Goal: Communication & Community: Share content

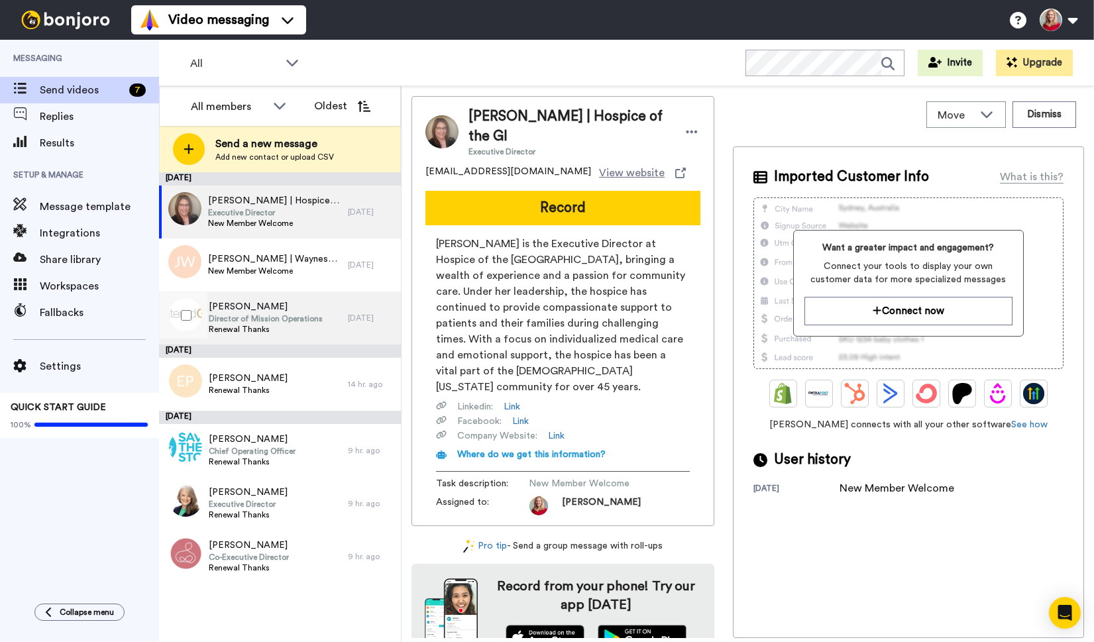
click at [230, 305] on span "Chris Hoyer" at bounding box center [266, 306] width 114 height 13
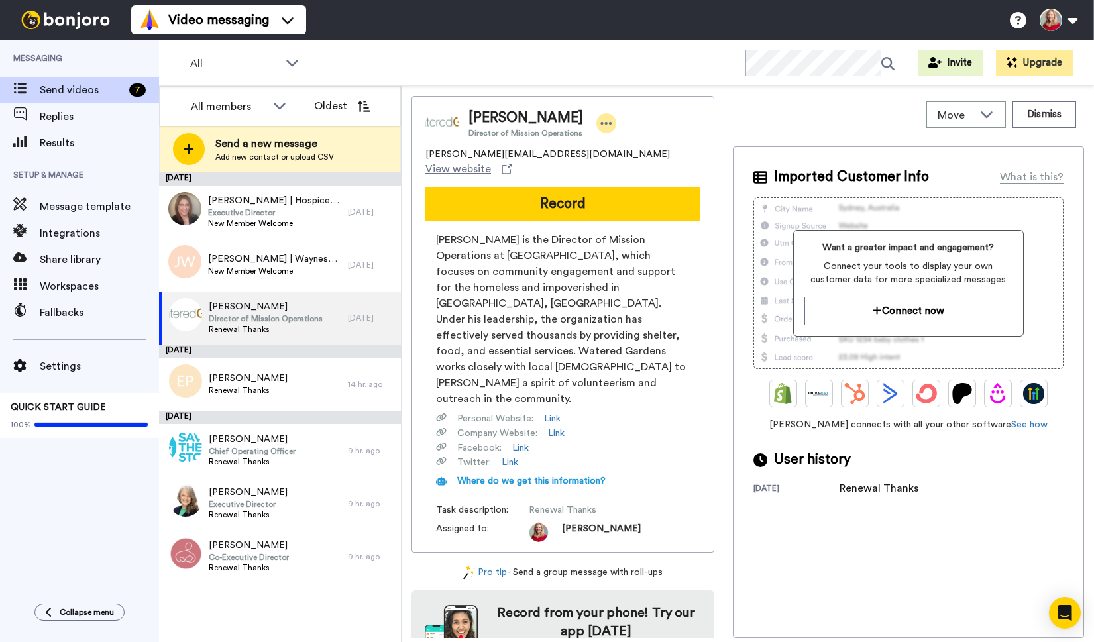
click at [604, 123] on icon at bounding box center [606, 123] width 12 height 13
click at [635, 148] on li "Edit contact" at bounding box center [640, 145] width 96 height 19
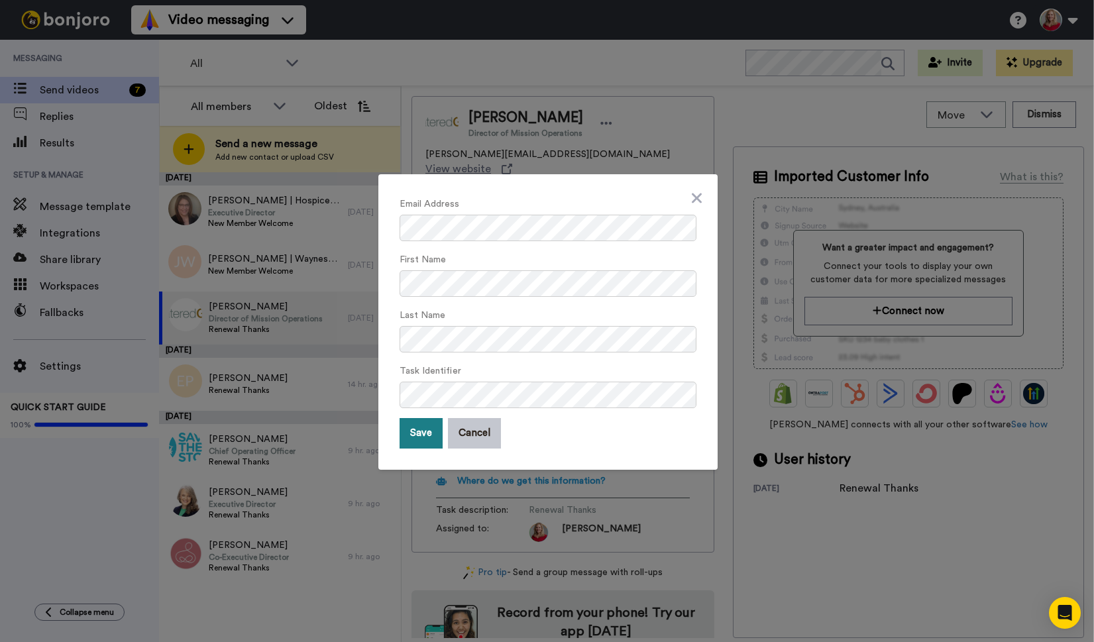
click at [423, 435] on button "Save" at bounding box center [420, 433] width 43 height 30
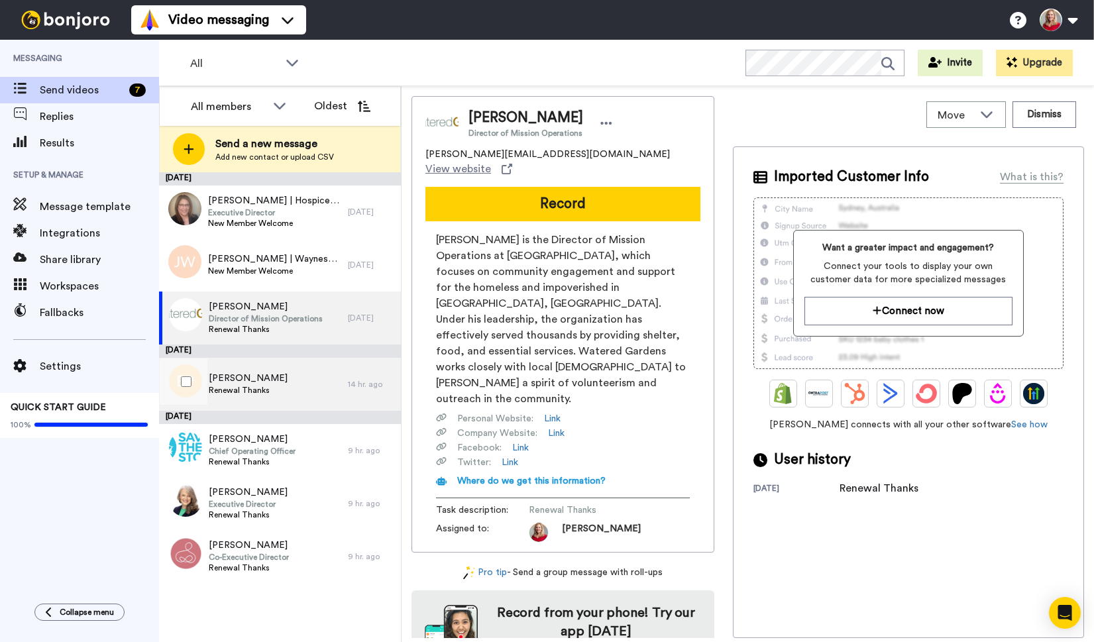
click at [251, 379] on span "Elizabeth Plappert" at bounding box center [248, 378] width 79 height 13
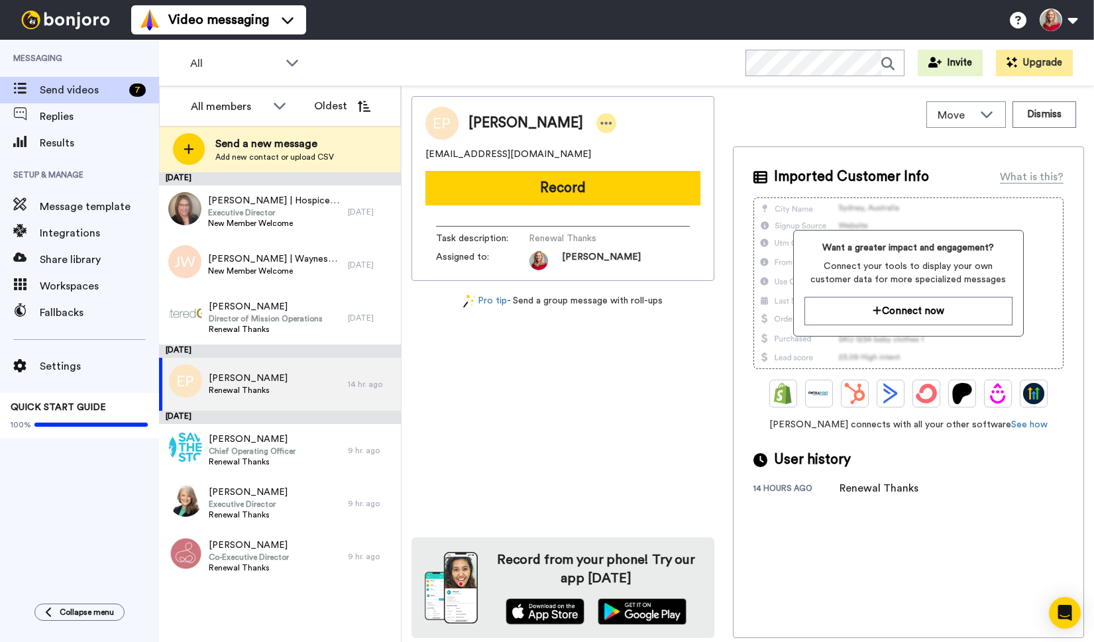
click at [603, 123] on icon at bounding box center [606, 123] width 11 height 3
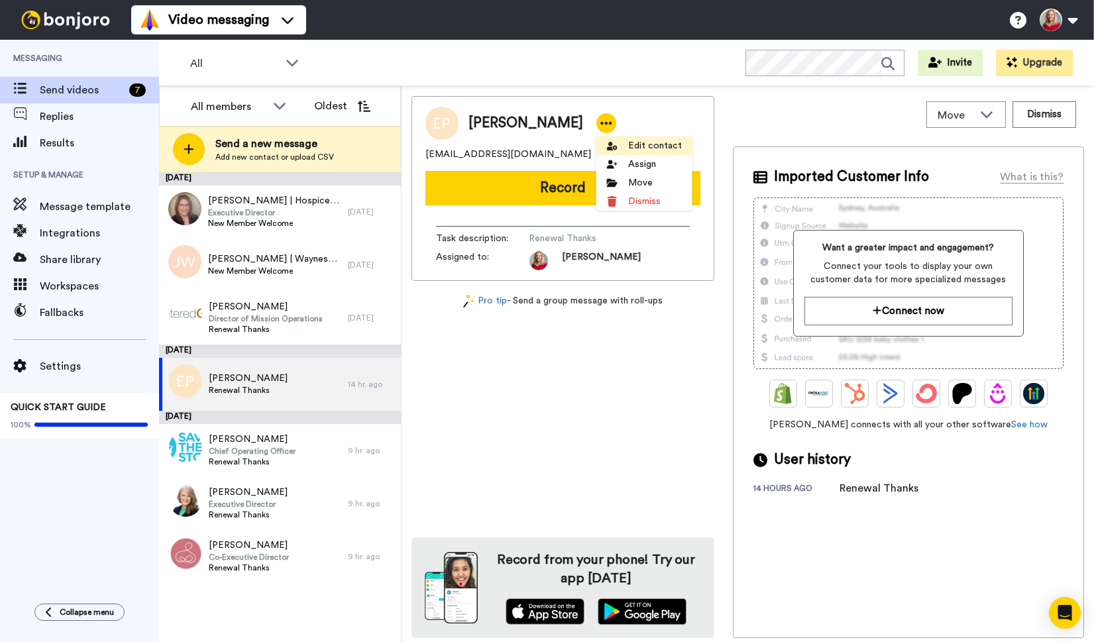
click at [657, 145] on li "Edit contact" at bounding box center [644, 145] width 96 height 19
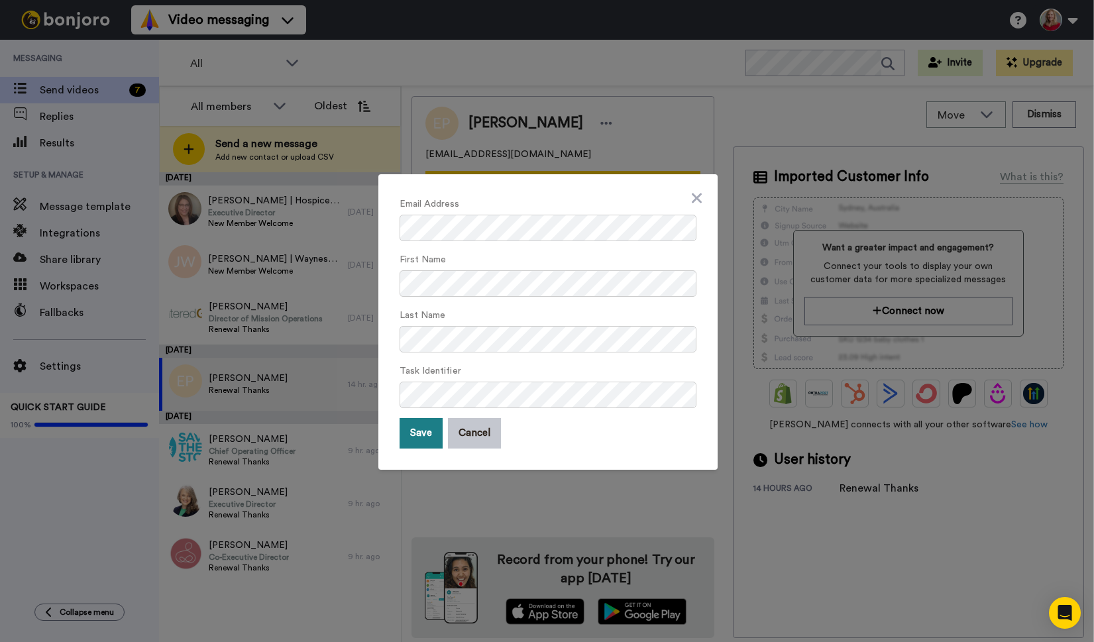
click at [418, 436] on button "Save" at bounding box center [420, 433] width 43 height 30
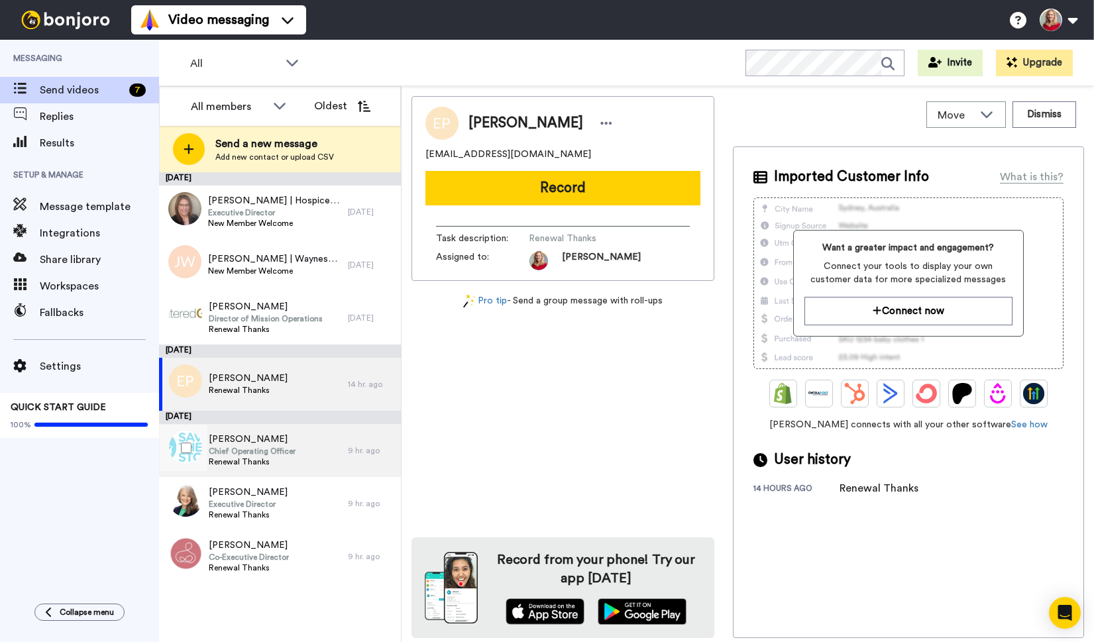
click at [238, 450] on span "Chief Operating Officer" at bounding box center [252, 451] width 87 height 11
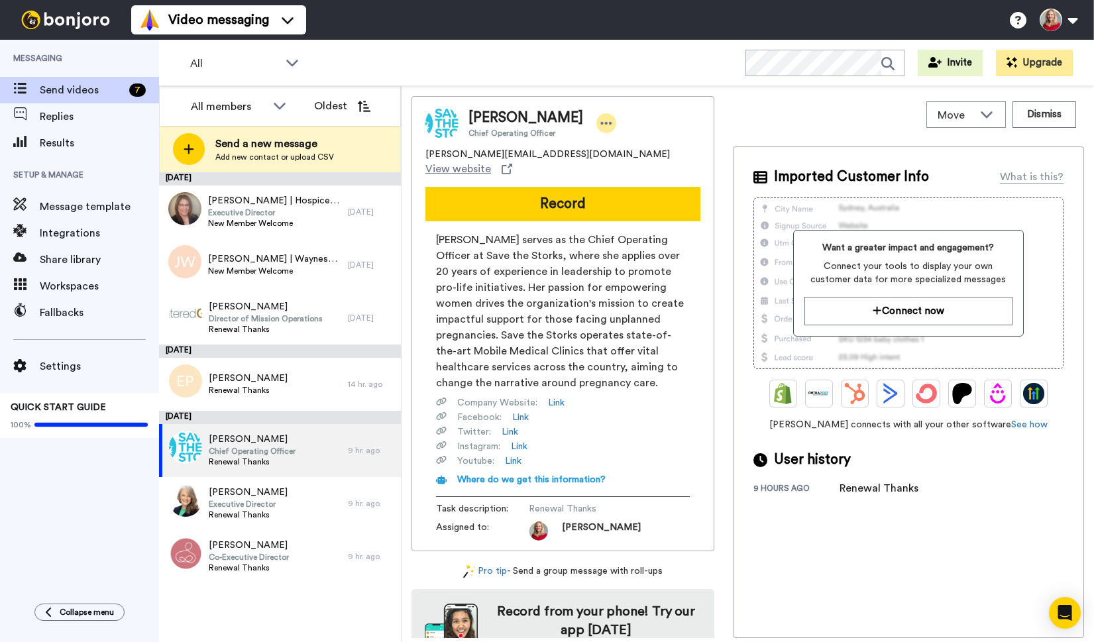
click at [601, 123] on icon at bounding box center [606, 123] width 11 height 3
click at [636, 142] on li "Edit contact" at bounding box center [635, 145] width 96 height 19
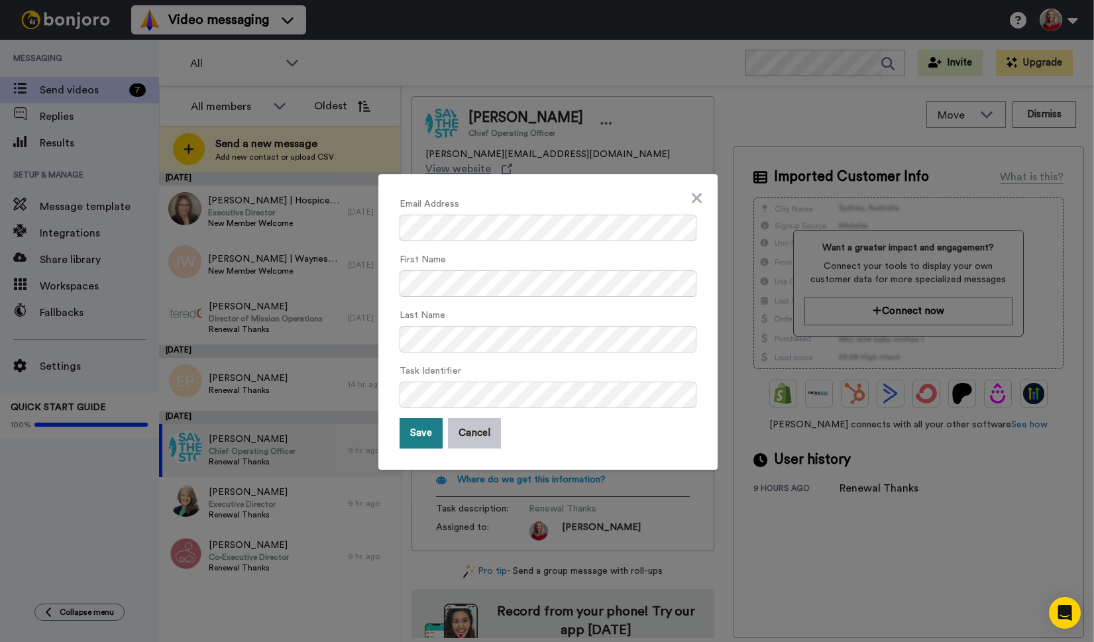
click at [407, 440] on button "Save" at bounding box center [420, 433] width 43 height 30
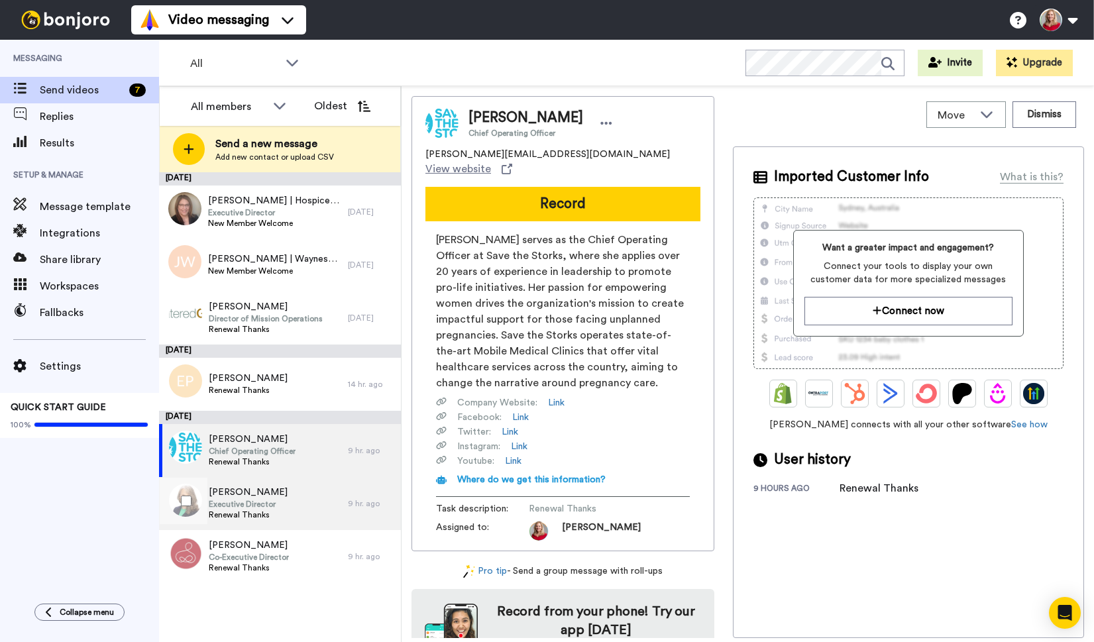
click at [254, 504] on span "Executive Director" at bounding box center [248, 504] width 79 height 11
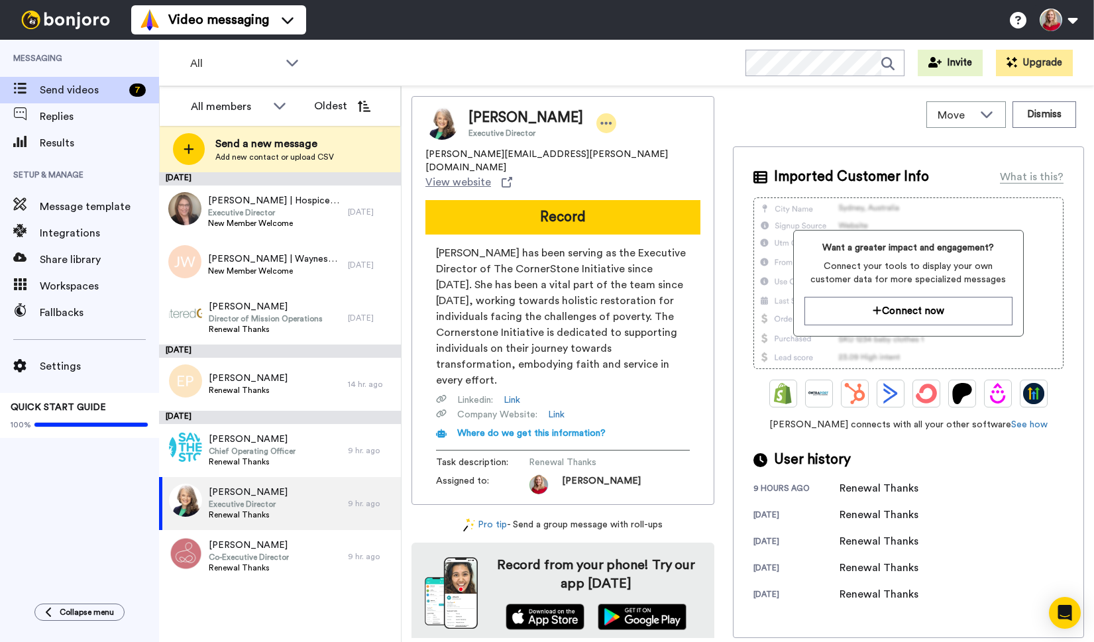
click at [596, 123] on div at bounding box center [606, 123] width 20 height 20
click at [607, 140] on li "Edit contact" at bounding box center [607, 145] width 96 height 19
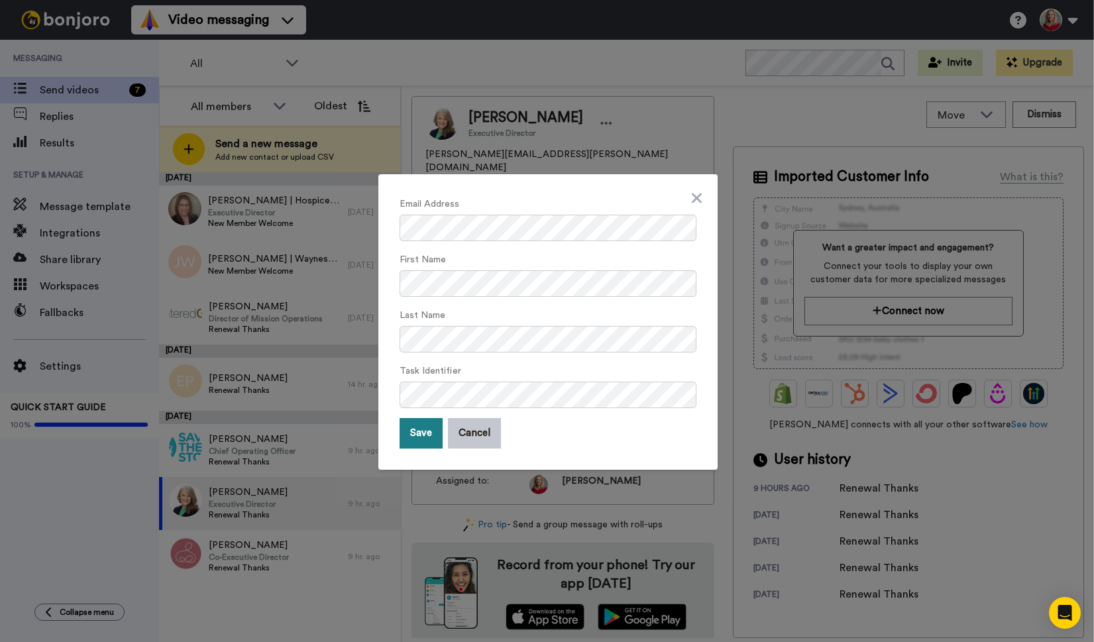
click at [415, 437] on button "Save" at bounding box center [420, 433] width 43 height 30
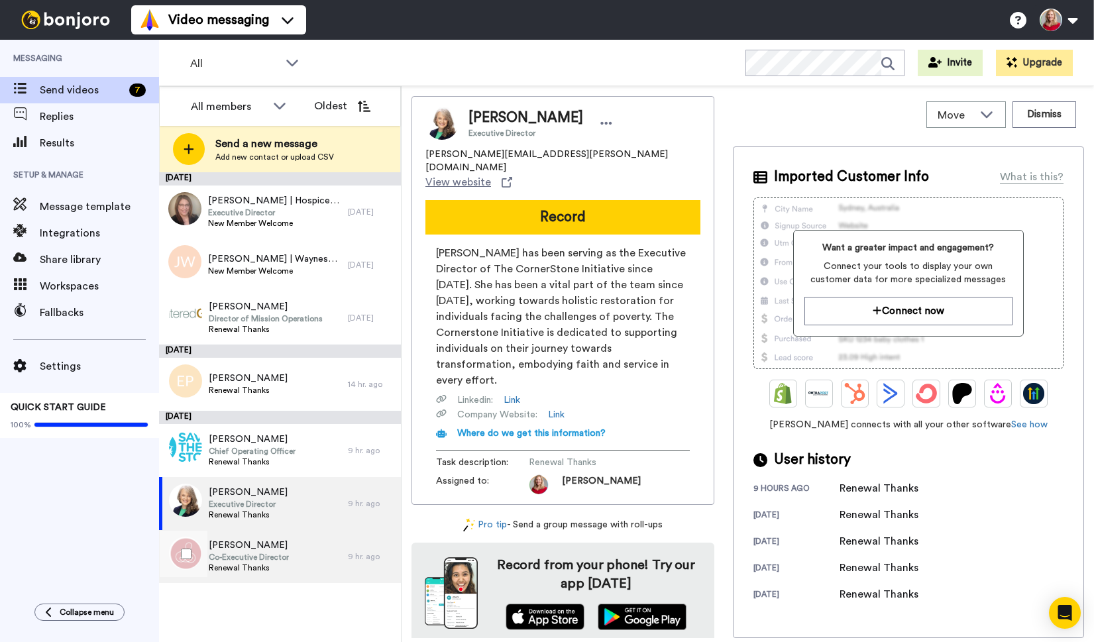
click at [237, 547] on span "Kristina Heinzen" at bounding box center [249, 545] width 80 height 13
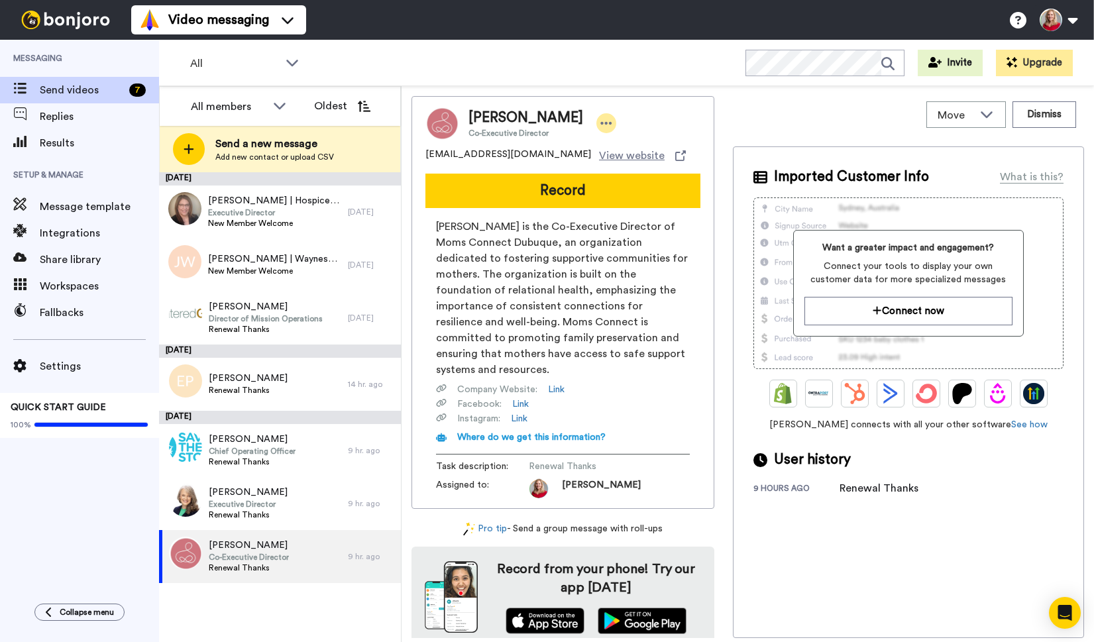
click at [600, 119] on icon at bounding box center [606, 123] width 12 height 13
click at [615, 148] on li "Edit contact" at bounding box center [632, 145] width 96 height 19
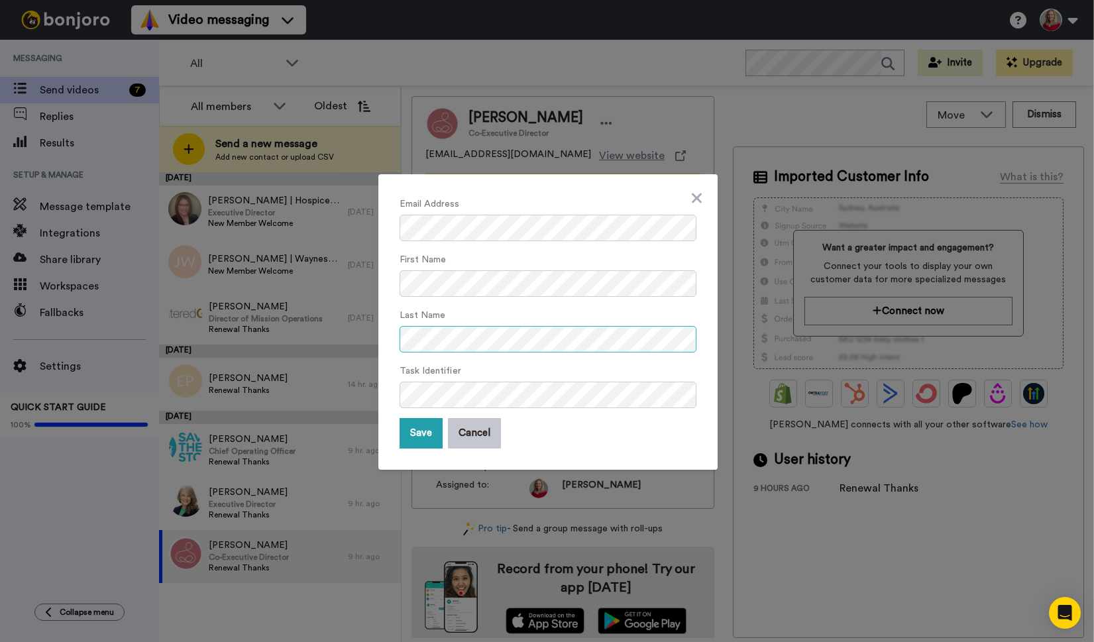
click at [399, 418] on button "Save" at bounding box center [420, 433] width 43 height 30
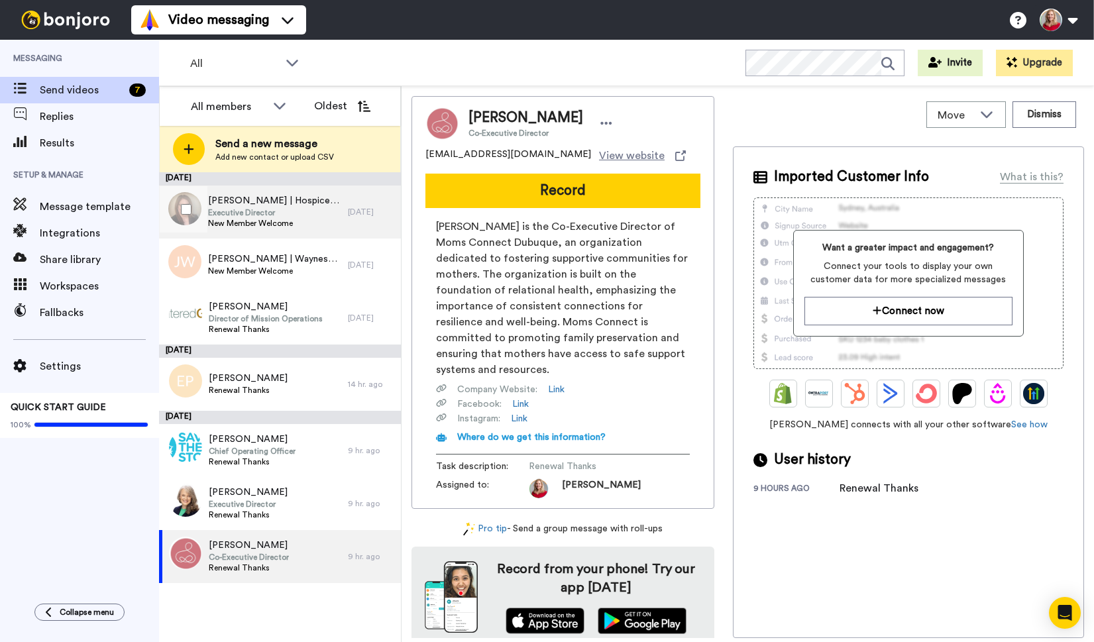
click at [255, 214] on span "Executive Director" at bounding box center [274, 212] width 133 height 11
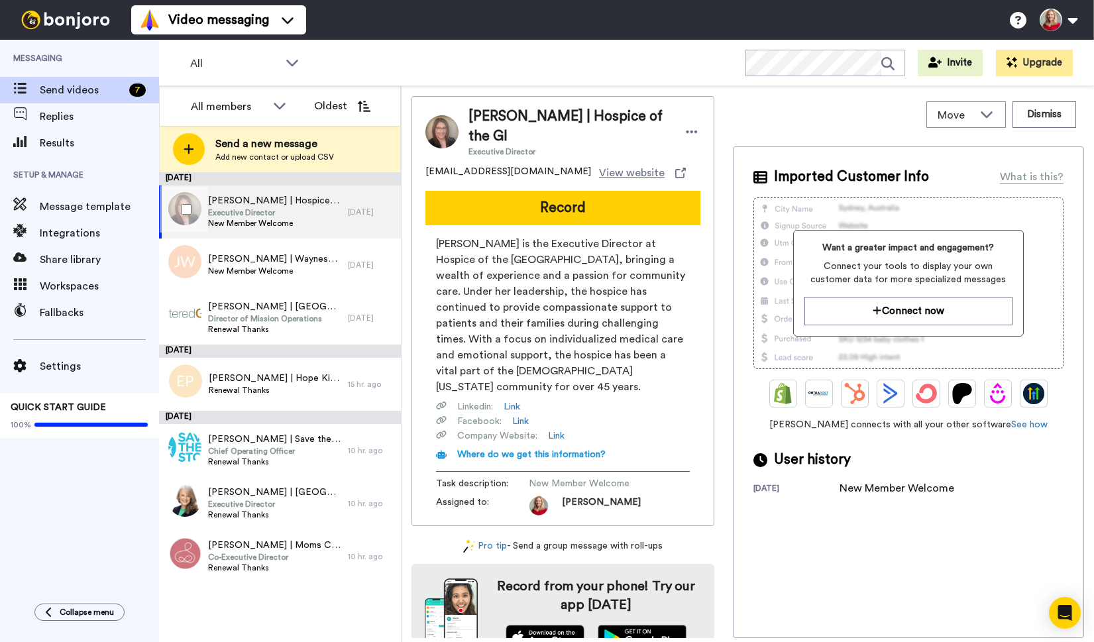
click at [250, 208] on span "Executive Director" at bounding box center [274, 212] width 133 height 11
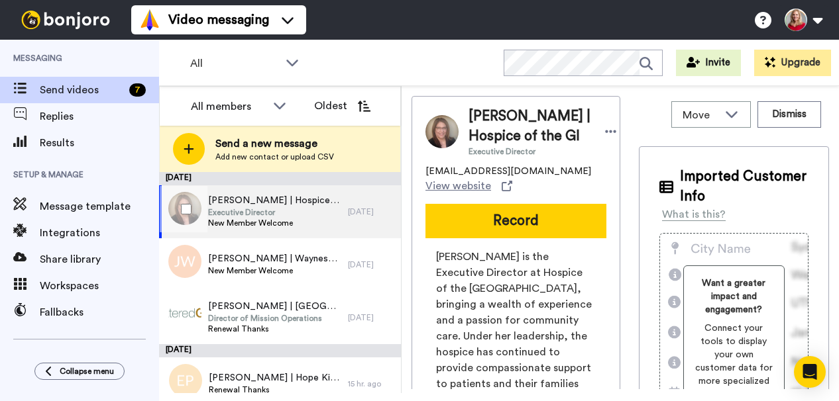
click at [252, 213] on span "Executive Director" at bounding box center [274, 212] width 133 height 11
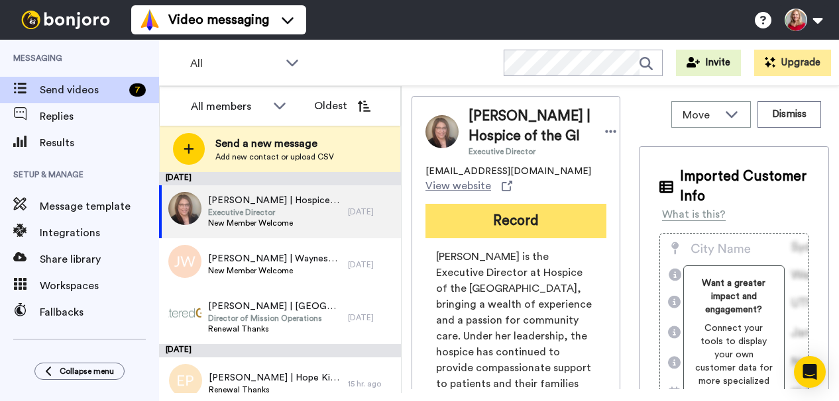
click at [528, 239] on button "Record" at bounding box center [515, 221] width 181 height 34
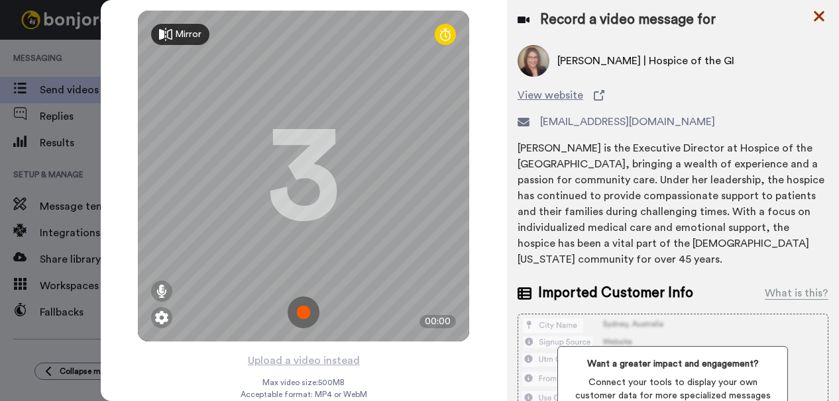
click at [823, 14] on icon at bounding box center [818, 16] width 13 height 17
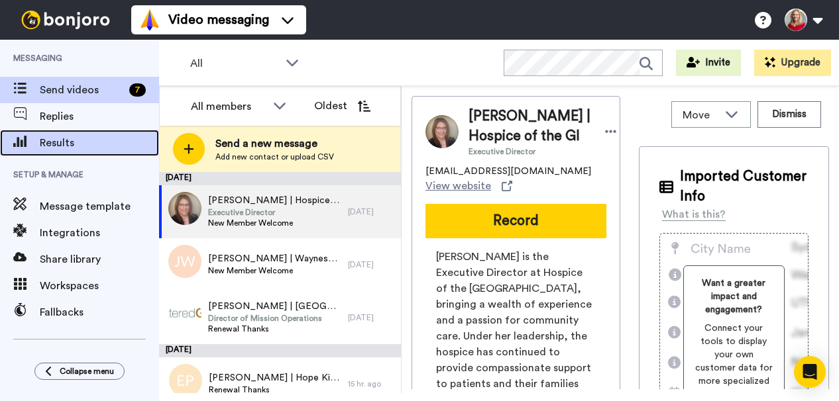
click at [48, 143] on span "Results" at bounding box center [99, 143] width 119 height 16
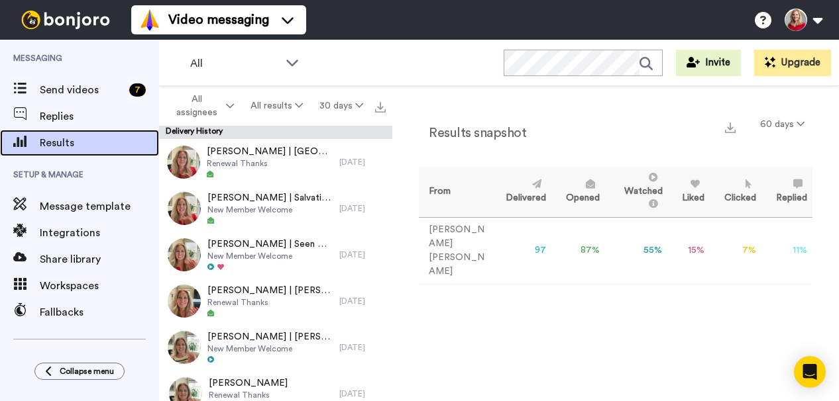
click at [58, 144] on span "Results" at bounding box center [99, 143] width 119 height 16
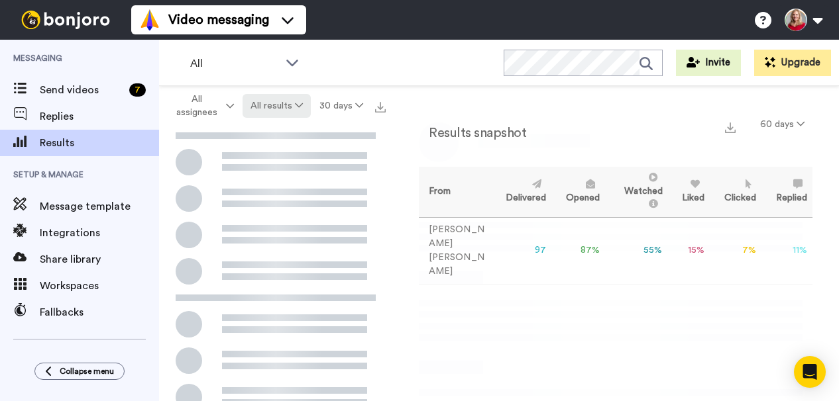
click at [272, 109] on button "All results" at bounding box center [276, 106] width 69 height 24
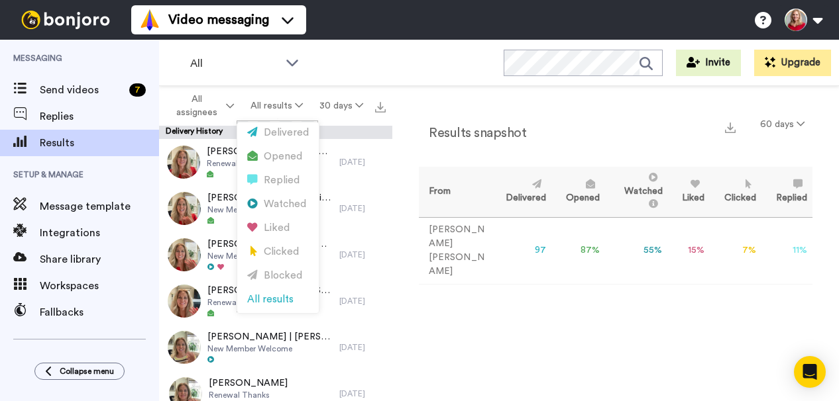
click at [431, 61] on div "All WORKSPACES View all All Default Task List + Add a new workspace Invite Upgr…" at bounding box center [499, 63] width 680 height 46
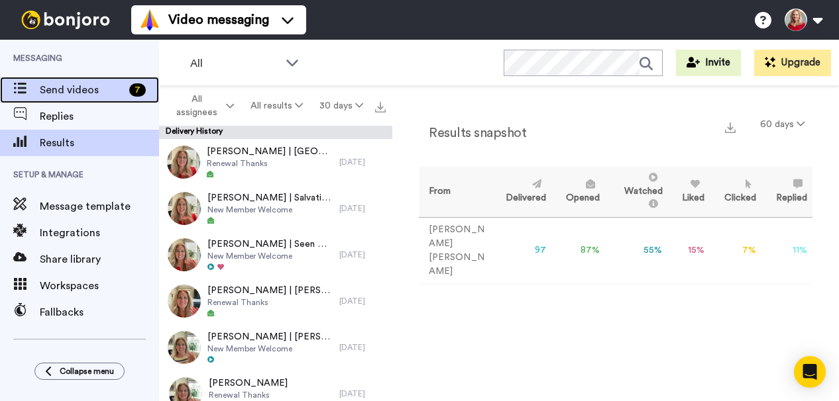
click at [83, 83] on span "Send videos" at bounding box center [82, 90] width 84 height 16
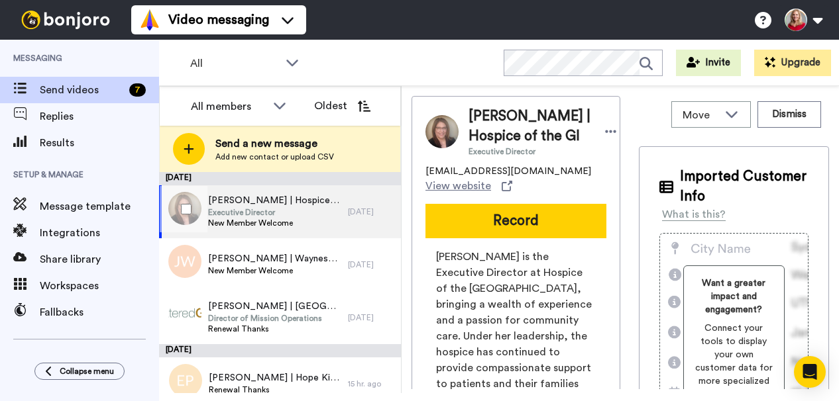
click at [276, 208] on span "Executive Director" at bounding box center [274, 212] width 133 height 11
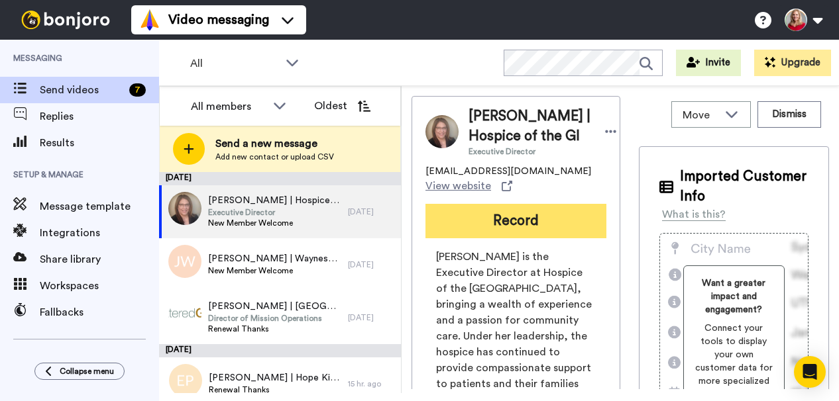
click at [532, 239] on button "Record" at bounding box center [515, 221] width 181 height 34
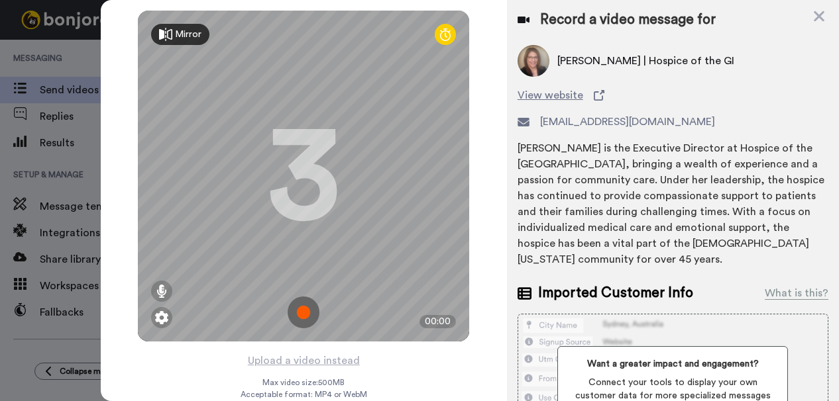
click at [294, 312] on img at bounding box center [304, 313] width 32 height 32
click at [294, 312] on div "Mirror Redo 3 00:00" at bounding box center [303, 176] width 331 height 331
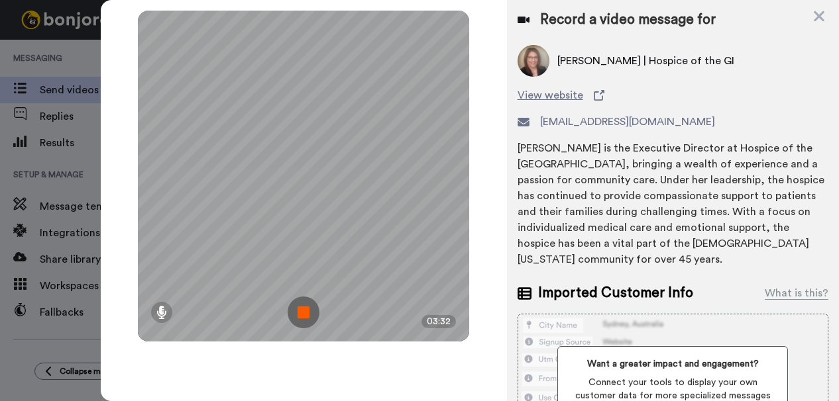
click at [307, 314] on img at bounding box center [304, 313] width 32 height 32
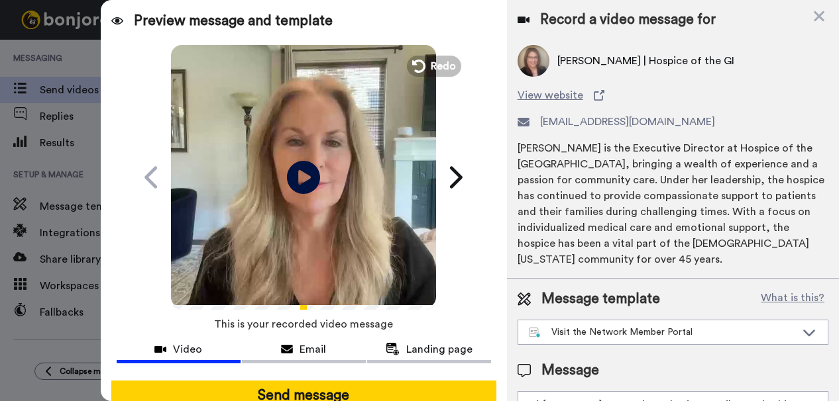
scroll to position [58, 0]
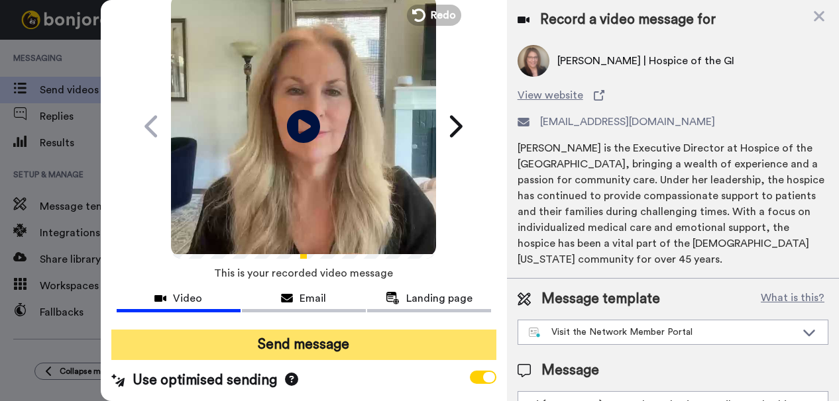
click at [360, 337] on button "Send message" at bounding box center [303, 345] width 385 height 30
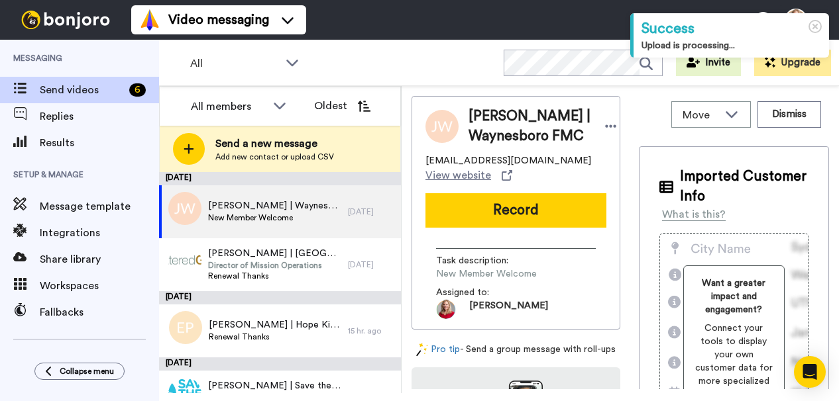
click at [254, 211] on span "James White | Waynesboro FMC" at bounding box center [274, 205] width 133 height 13
click at [287, 212] on span "James White | Waynesboro FMC" at bounding box center [274, 205] width 133 height 13
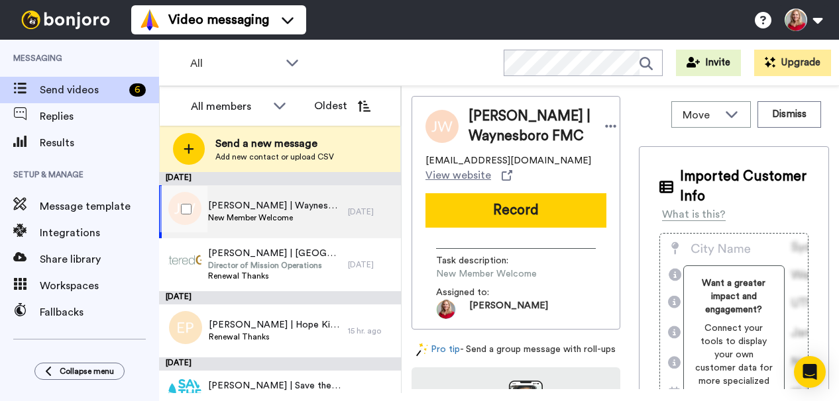
click at [255, 216] on span "New Member Welcome" at bounding box center [274, 218] width 133 height 11
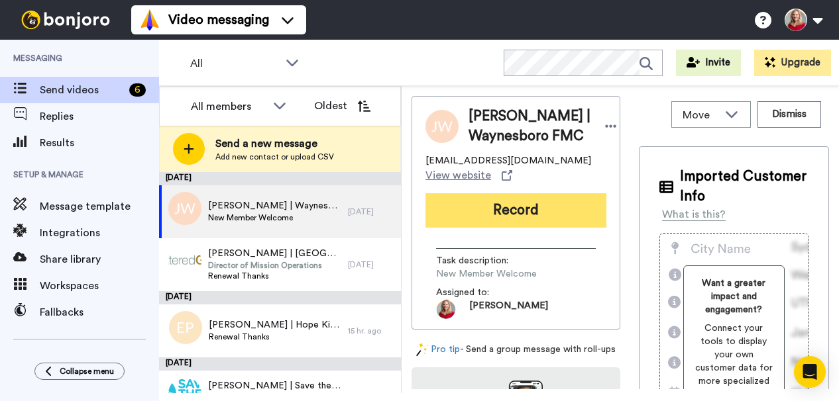
click at [514, 228] on button "Record" at bounding box center [515, 210] width 181 height 34
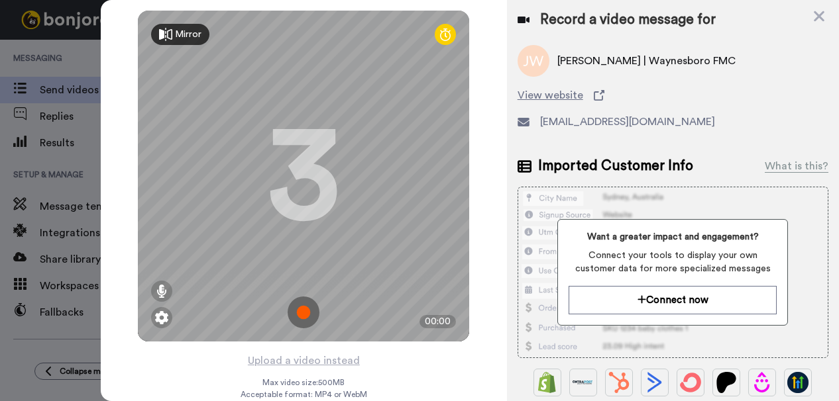
drag, startPoint x: 292, startPoint y: 311, endPoint x: 334, endPoint y: 227, distance: 94.2
click at [292, 311] on img at bounding box center [304, 313] width 32 height 32
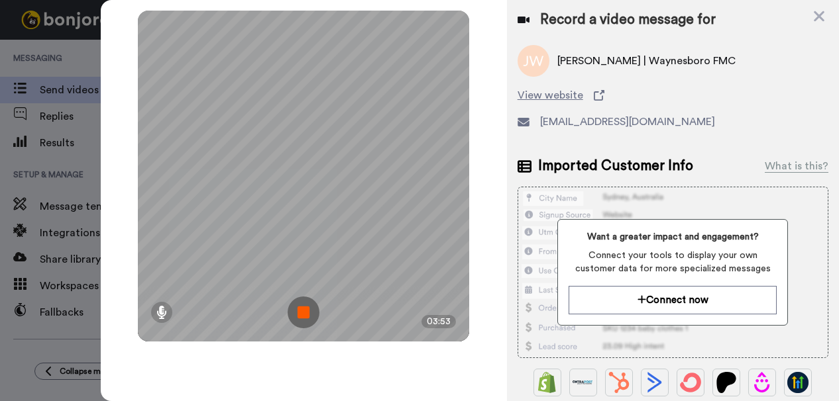
click at [304, 310] on img at bounding box center [304, 313] width 32 height 32
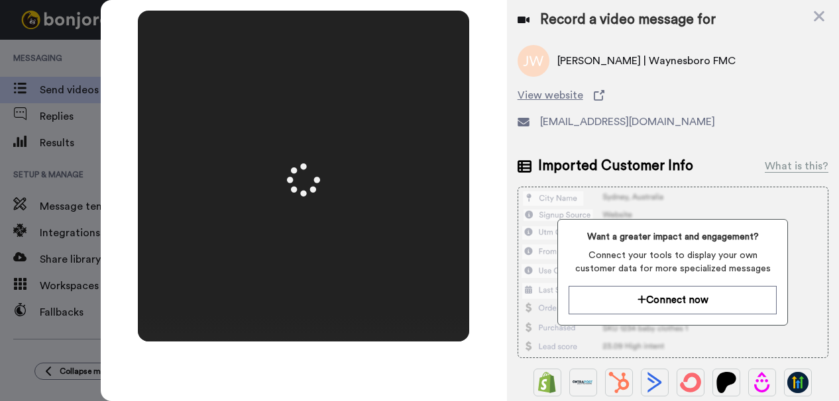
click at [304, 310] on div at bounding box center [303, 176] width 331 height 331
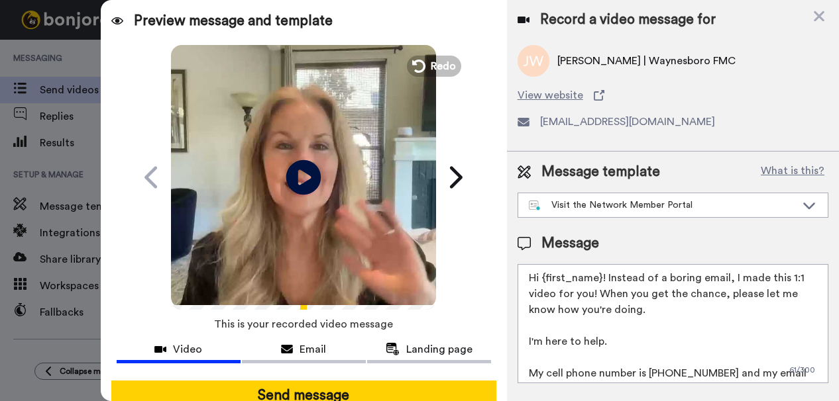
click at [295, 173] on icon "Play/Pause" at bounding box center [303, 177] width 35 height 63
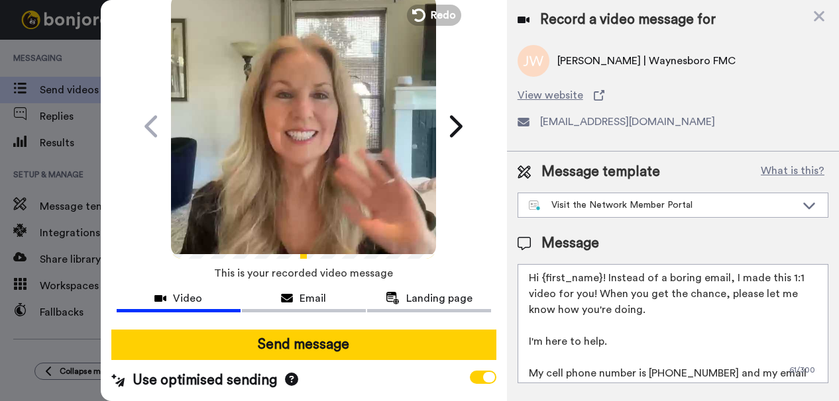
scroll to position [58, 0]
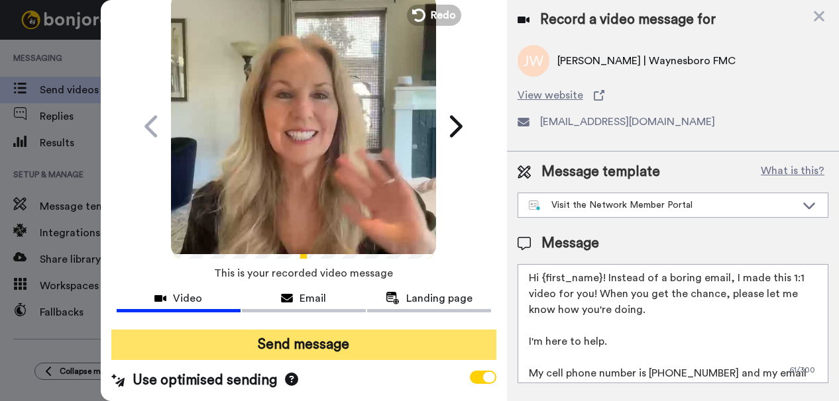
click at [292, 342] on button "Send message" at bounding box center [303, 345] width 385 height 30
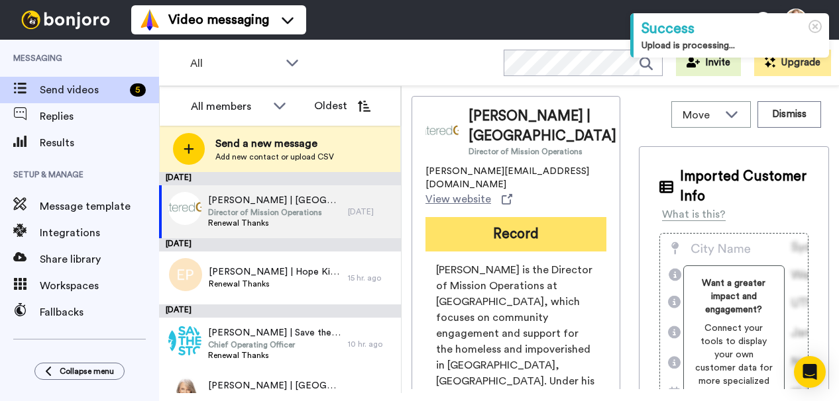
click at [501, 246] on button "Record" at bounding box center [515, 234] width 181 height 34
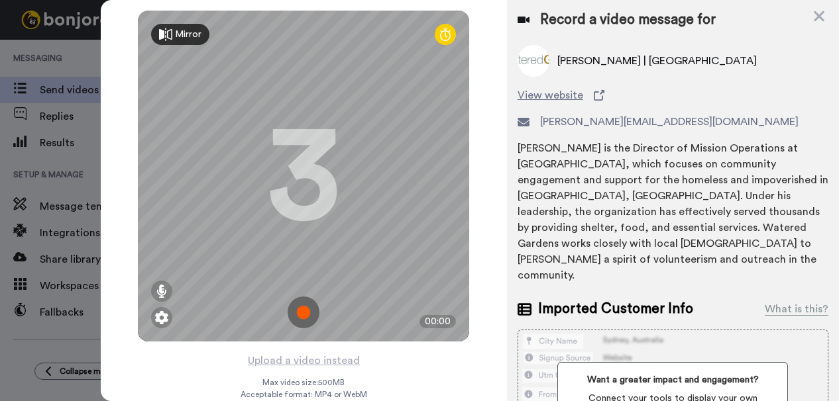
click at [296, 313] on img at bounding box center [304, 313] width 32 height 32
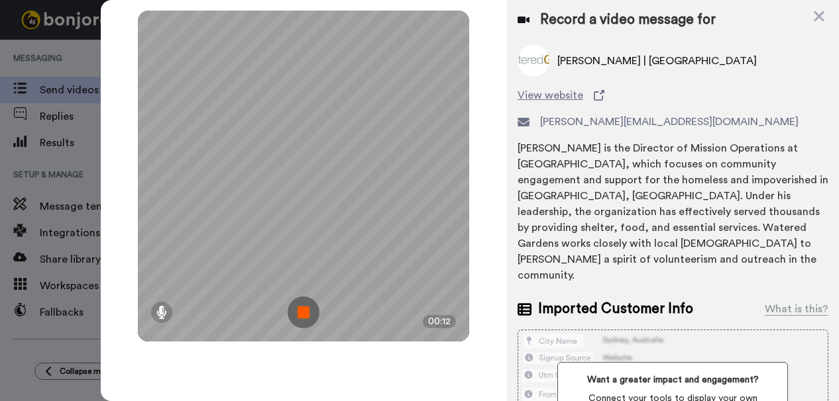
click at [302, 310] on img at bounding box center [304, 313] width 32 height 32
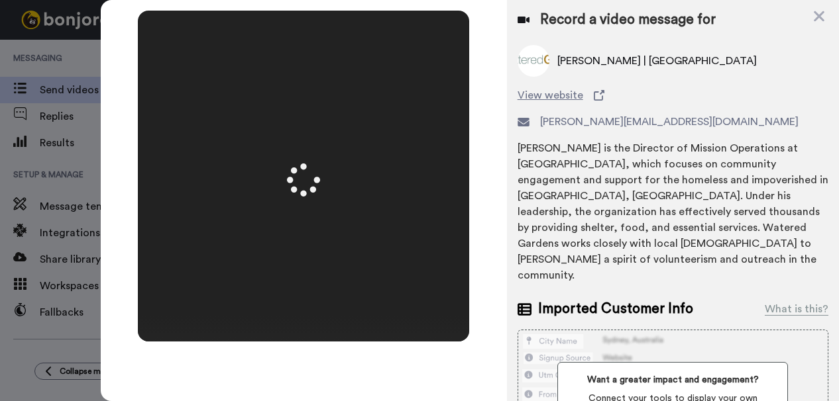
click at [302, 310] on div at bounding box center [303, 176] width 331 height 331
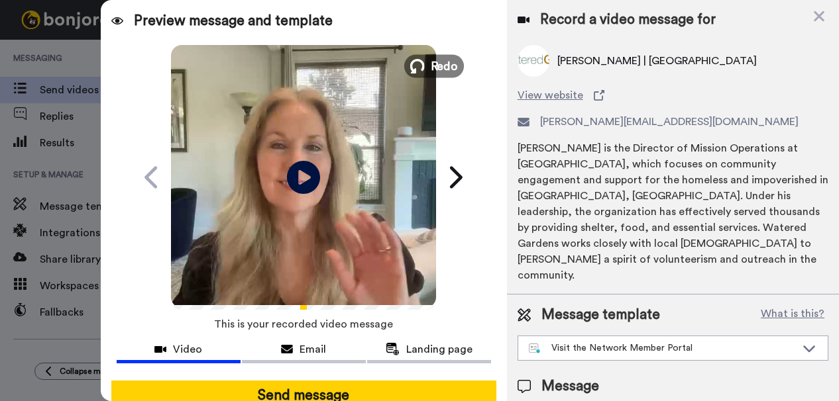
click at [436, 62] on span "Redo" at bounding box center [445, 65] width 28 height 17
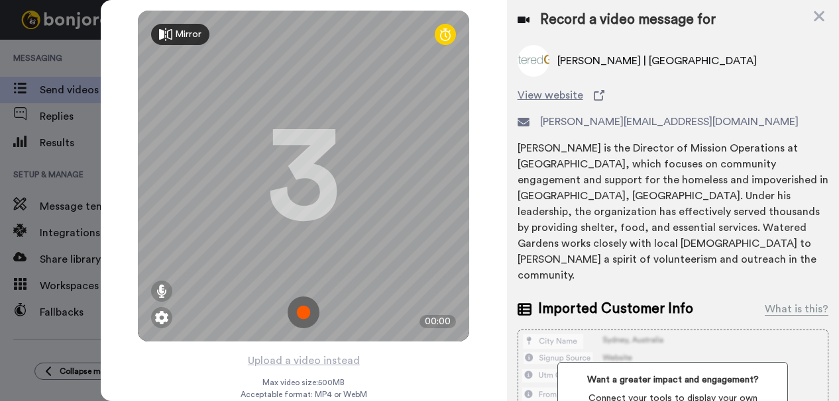
click at [299, 313] on img at bounding box center [304, 313] width 32 height 32
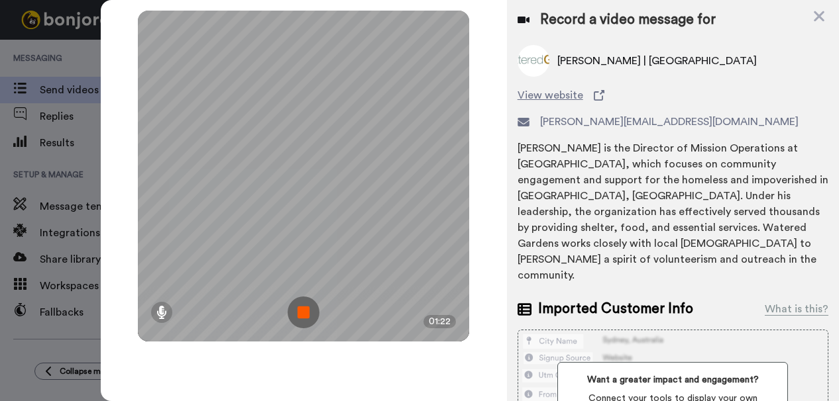
click at [303, 311] on img at bounding box center [304, 313] width 32 height 32
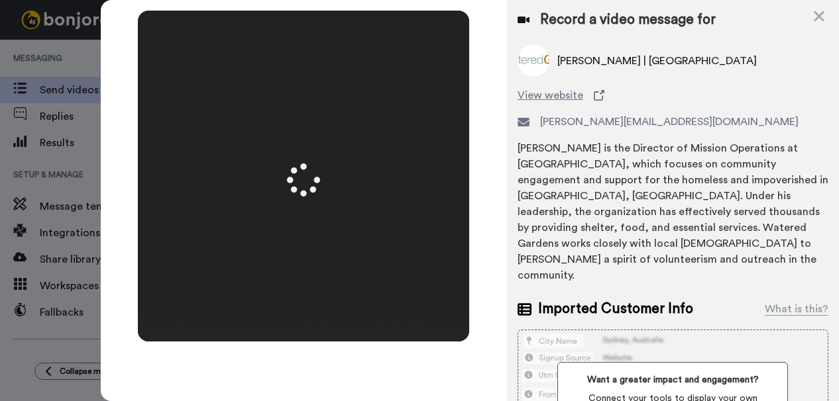
click at [303, 311] on div at bounding box center [303, 176] width 331 height 331
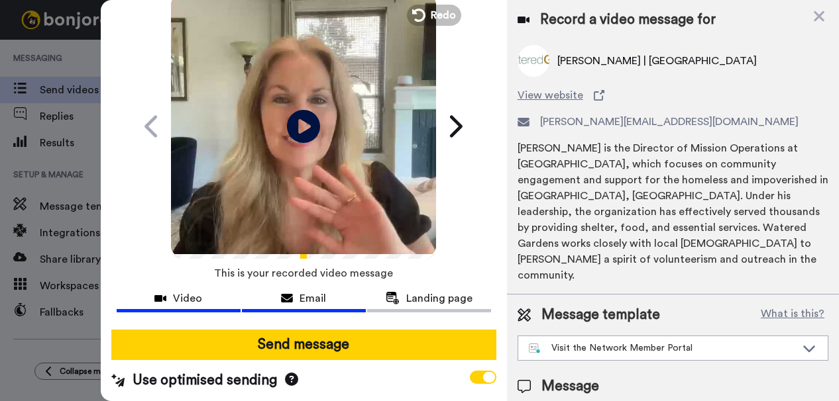
scroll to position [58, 0]
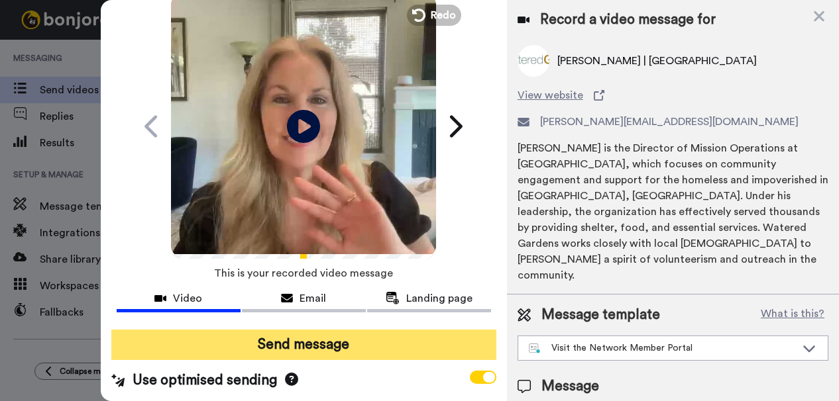
click at [285, 335] on button "Send message" at bounding box center [303, 345] width 385 height 30
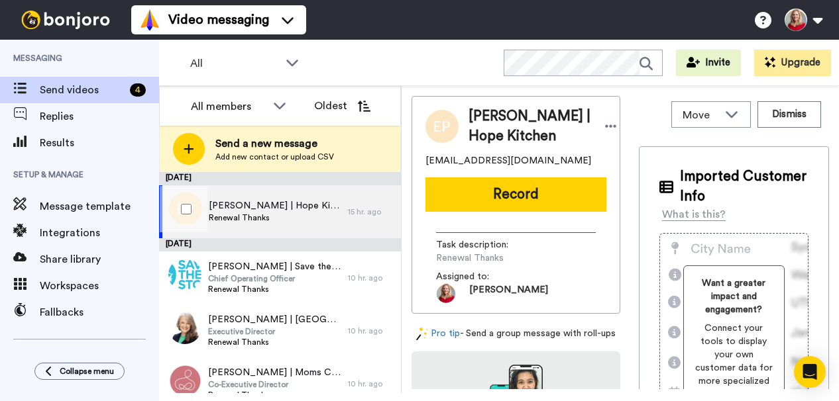
click at [240, 205] on span "Elizabeth Plappert | Hope Kitchen" at bounding box center [275, 205] width 133 height 13
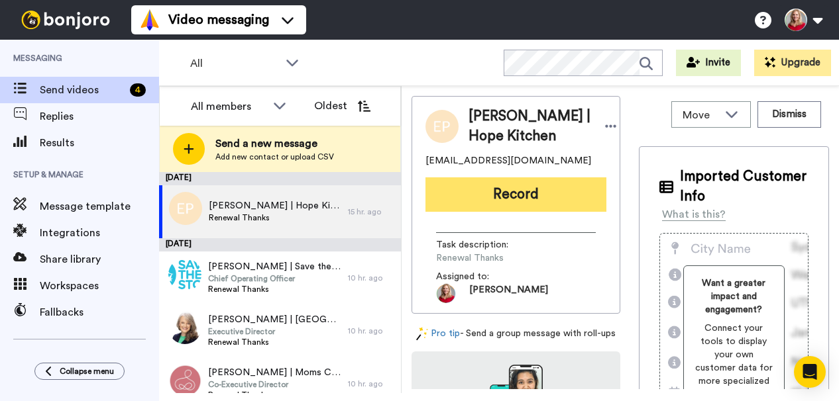
click at [486, 210] on button "Record" at bounding box center [515, 195] width 181 height 34
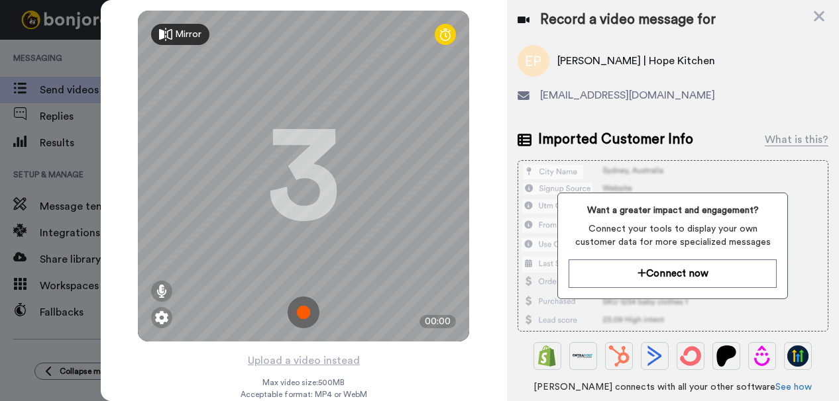
drag, startPoint x: 301, startPoint y: 307, endPoint x: 307, endPoint y: 237, distance: 70.5
click at [301, 306] on img at bounding box center [304, 313] width 32 height 32
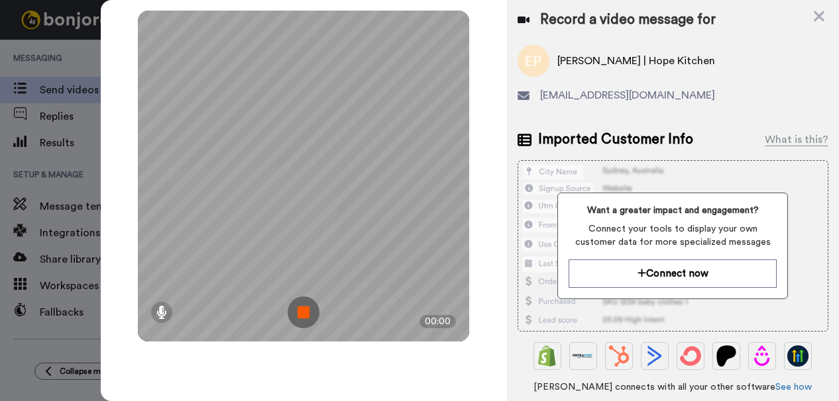
click at [301, 313] on img at bounding box center [304, 313] width 32 height 32
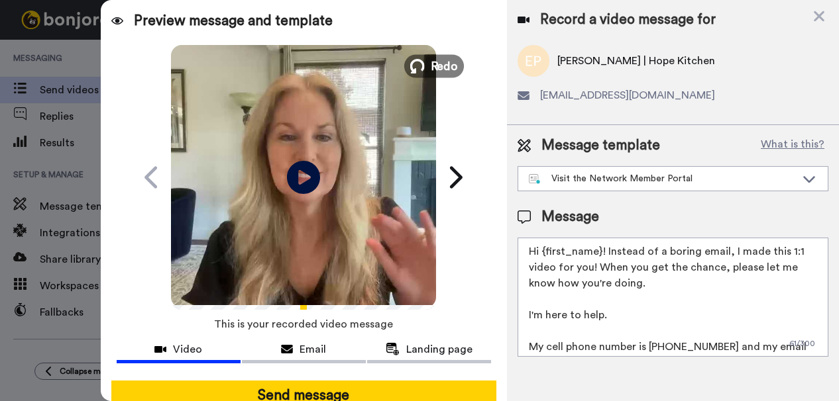
click at [425, 66] on button "Redo" at bounding box center [434, 65] width 60 height 23
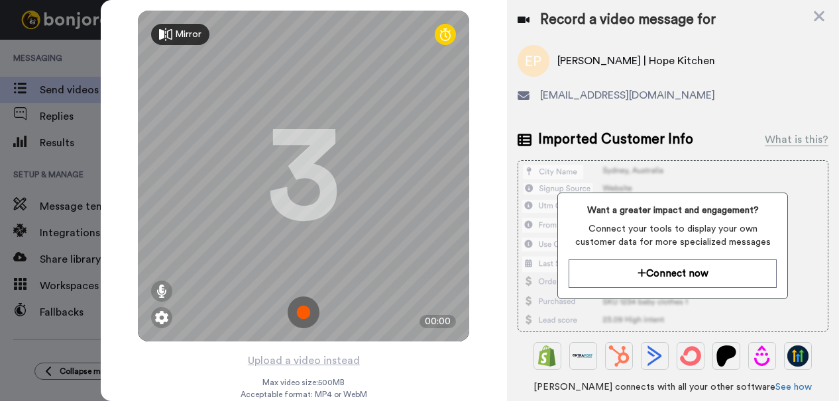
click at [297, 314] on img at bounding box center [304, 313] width 32 height 32
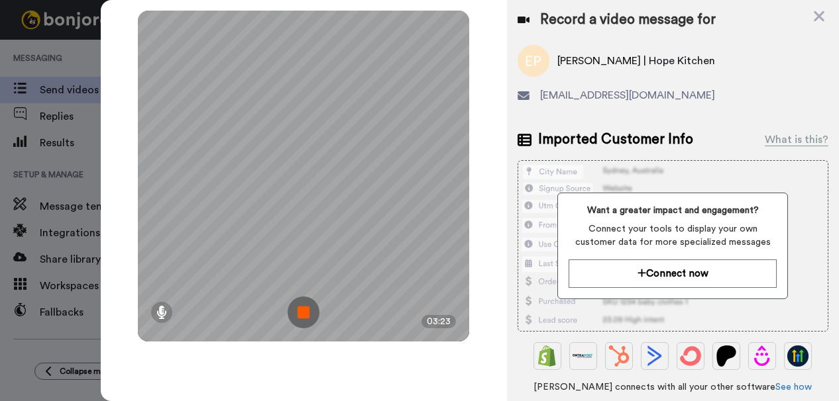
click at [305, 314] on img at bounding box center [304, 313] width 32 height 32
click at [305, 314] on div at bounding box center [303, 176] width 331 height 331
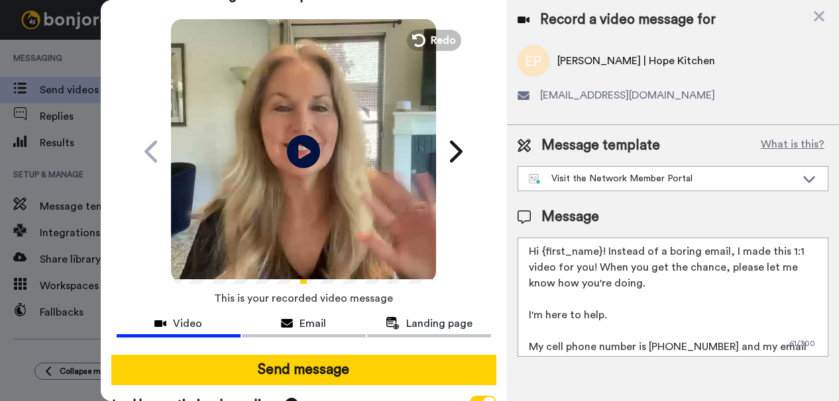
scroll to position [58, 0]
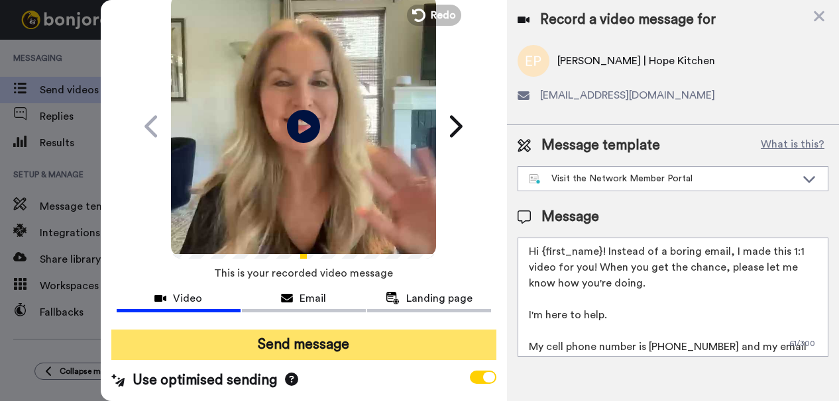
click at [302, 342] on button "Send message" at bounding box center [303, 345] width 385 height 30
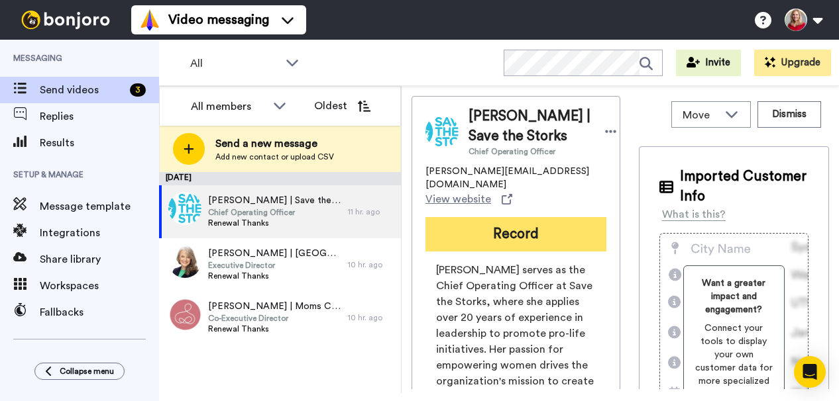
click at [515, 221] on button "Record" at bounding box center [515, 234] width 181 height 34
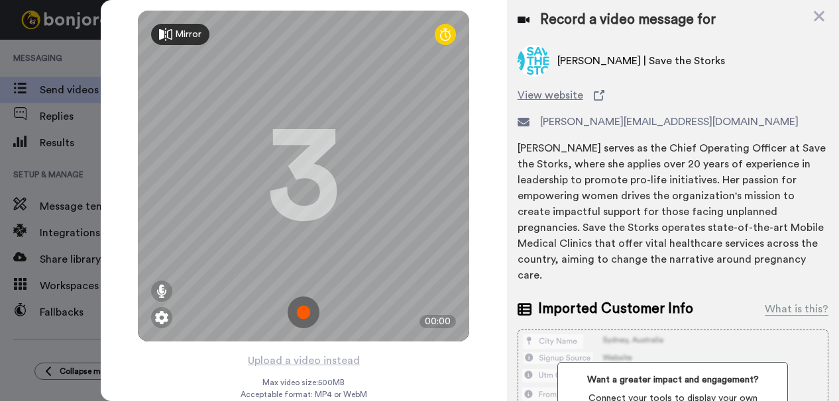
click at [294, 310] on img at bounding box center [304, 313] width 32 height 32
click at [294, 310] on div "Mirror Redo 3 00:00" at bounding box center [303, 176] width 331 height 331
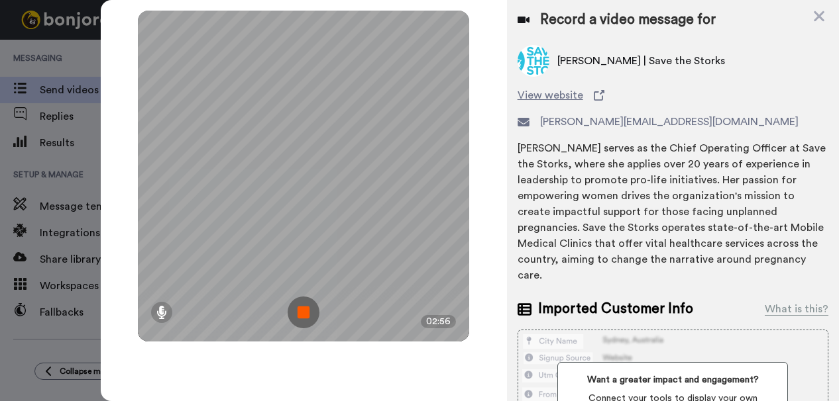
click at [307, 315] on img at bounding box center [304, 313] width 32 height 32
click at [307, 315] on div at bounding box center [303, 176] width 331 height 331
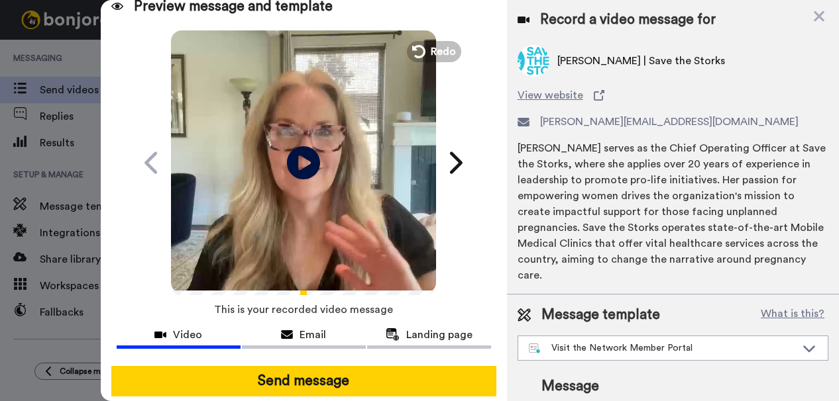
scroll to position [58, 0]
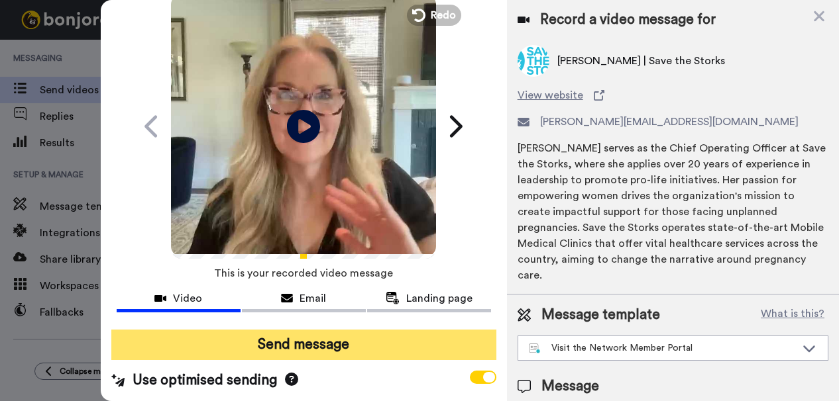
click at [286, 339] on button "Send message" at bounding box center [303, 345] width 385 height 30
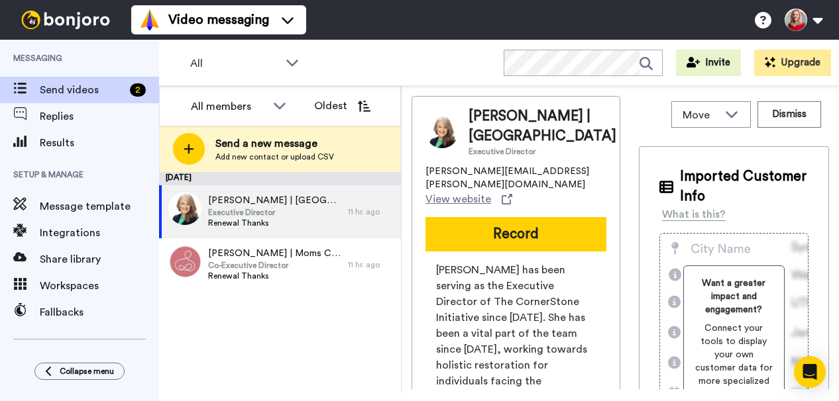
click at [507, 217] on button "Record" at bounding box center [515, 234] width 181 height 34
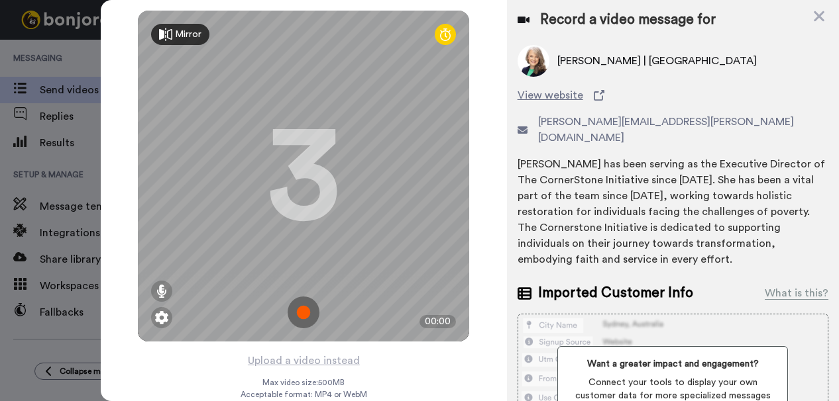
click at [303, 306] on img at bounding box center [304, 313] width 32 height 32
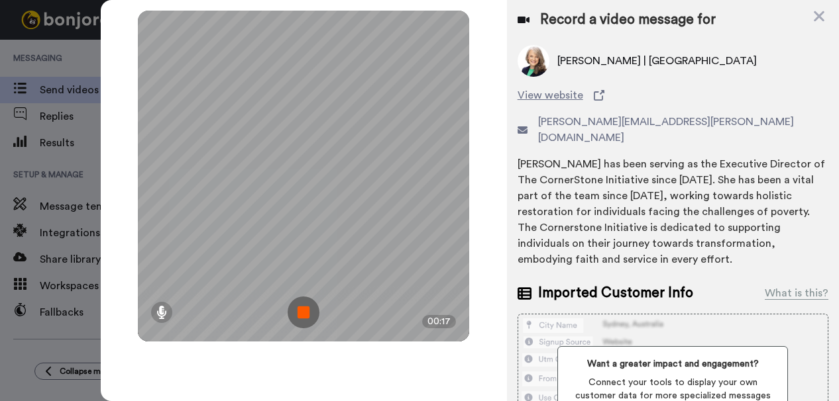
click at [301, 311] on img at bounding box center [304, 313] width 32 height 32
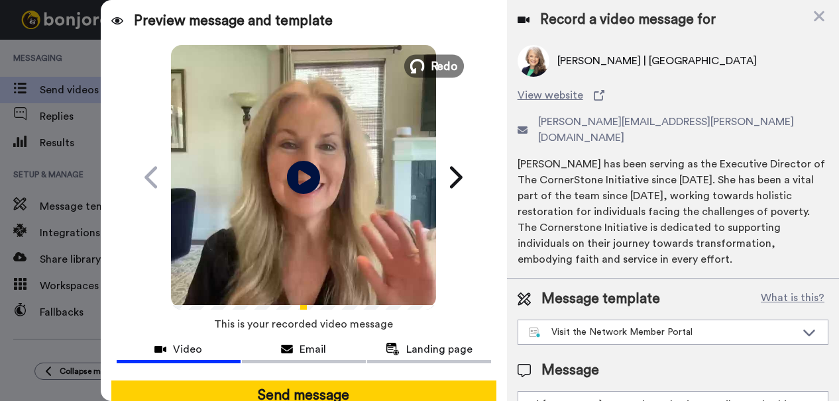
click at [432, 69] on span "Redo" at bounding box center [445, 65] width 28 height 17
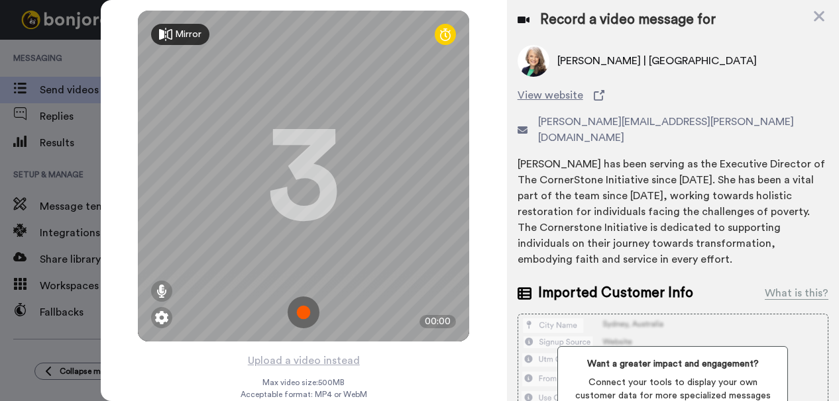
click at [302, 317] on img at bounding box center [304, 313] width 32 height 32
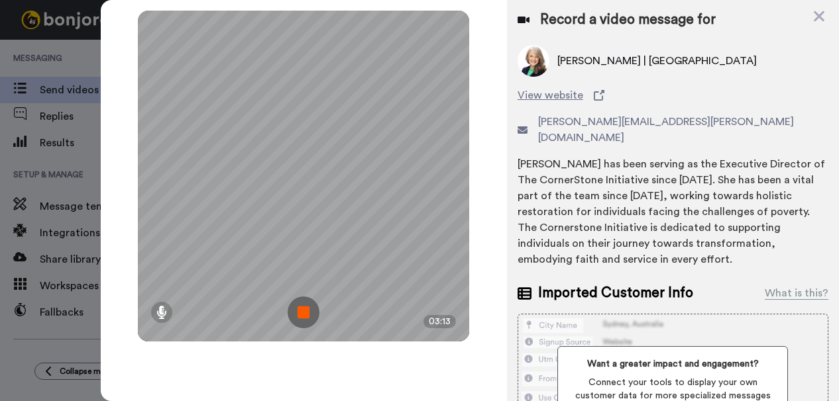
click at [306, 309] on img at bounding box center [304, 313] width 32 height 32
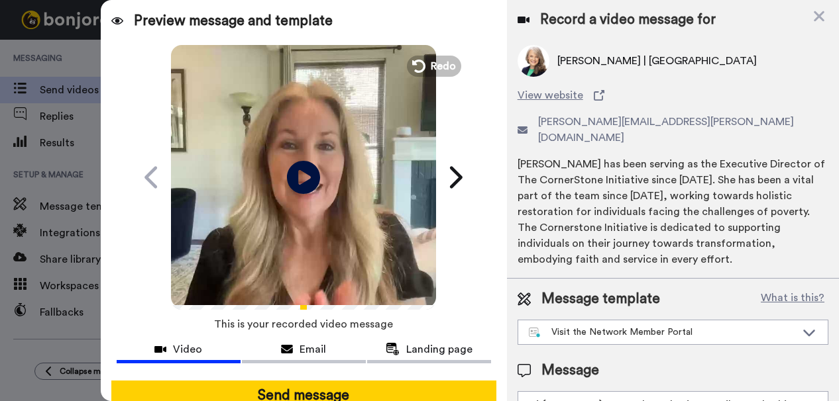
scroll to position [58, 0]
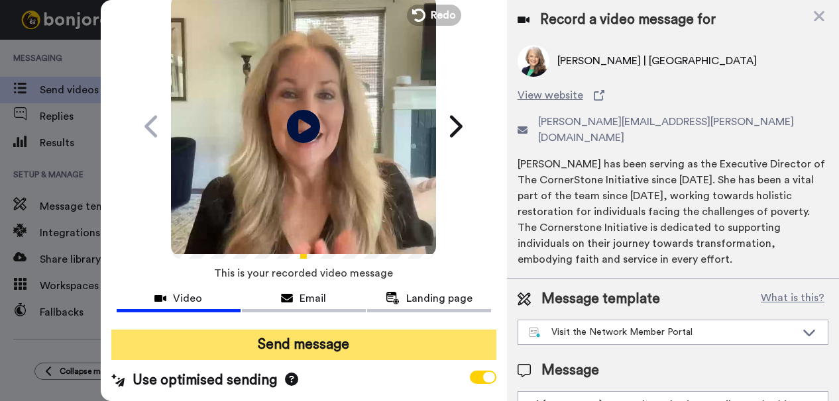
click at [328, 335] on button "Send message" at bounding box center [303, 345] width 385 height 30
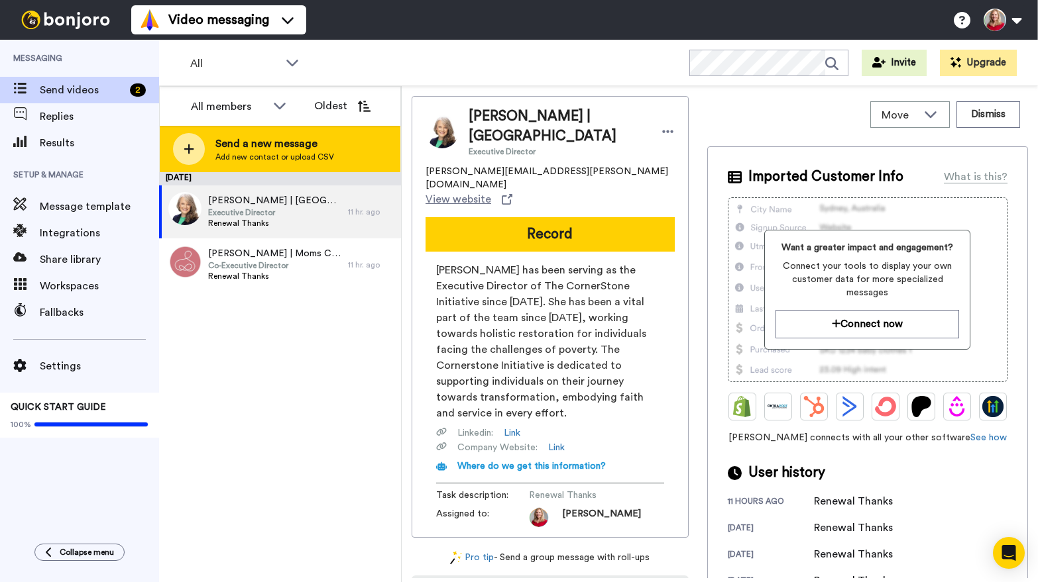
click at [262, 148] on span "Send a new message" at bounding box center [274, 144] width 119 height 16
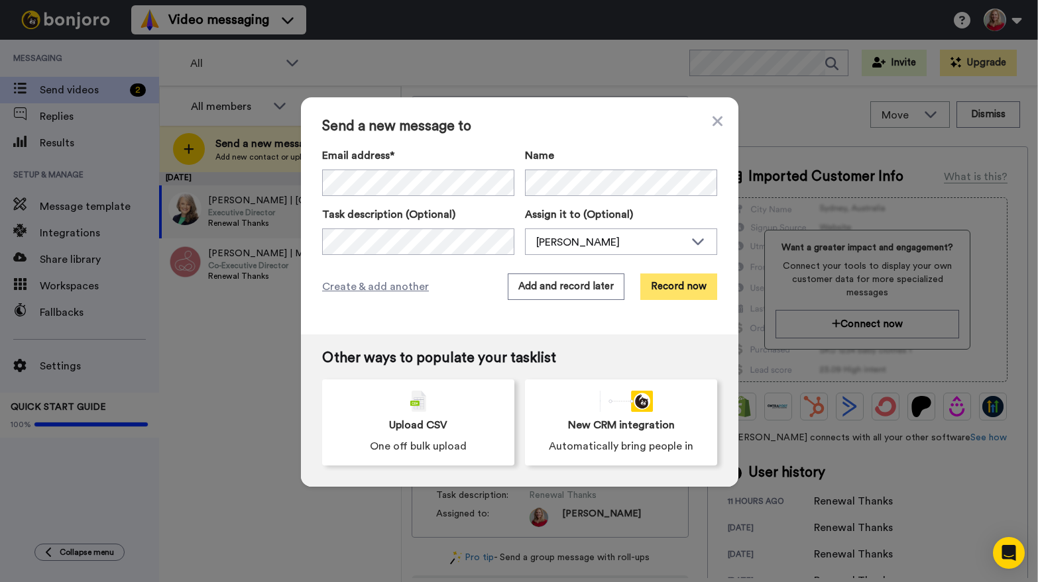
click at [683, 285] on button "Record now" at bounding box center [678, 287] width 77 height 27
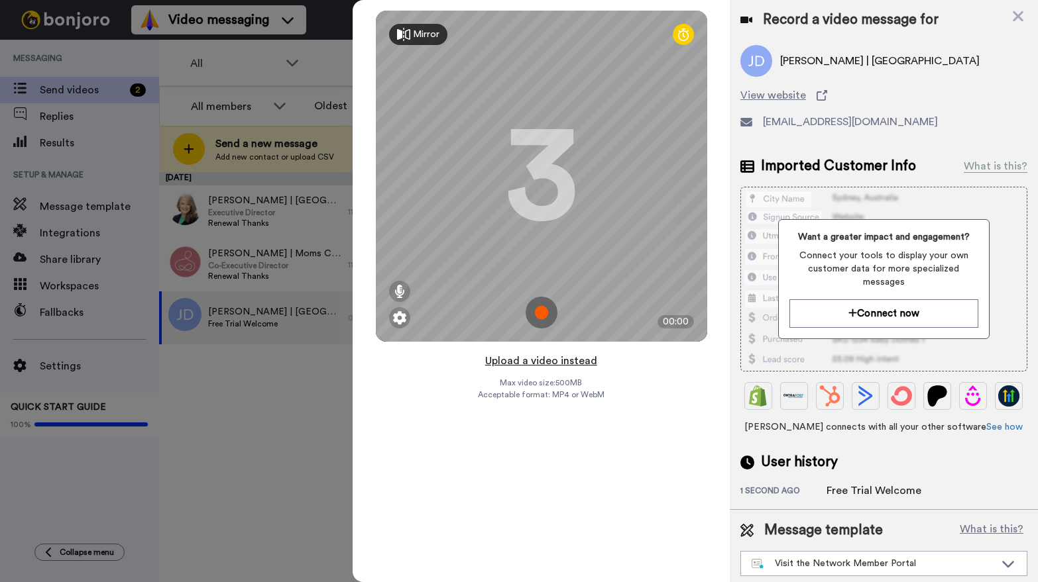
click at [563, 360] on button "Upload a video instead" at bounding box center [541, 360] width 120 height 17
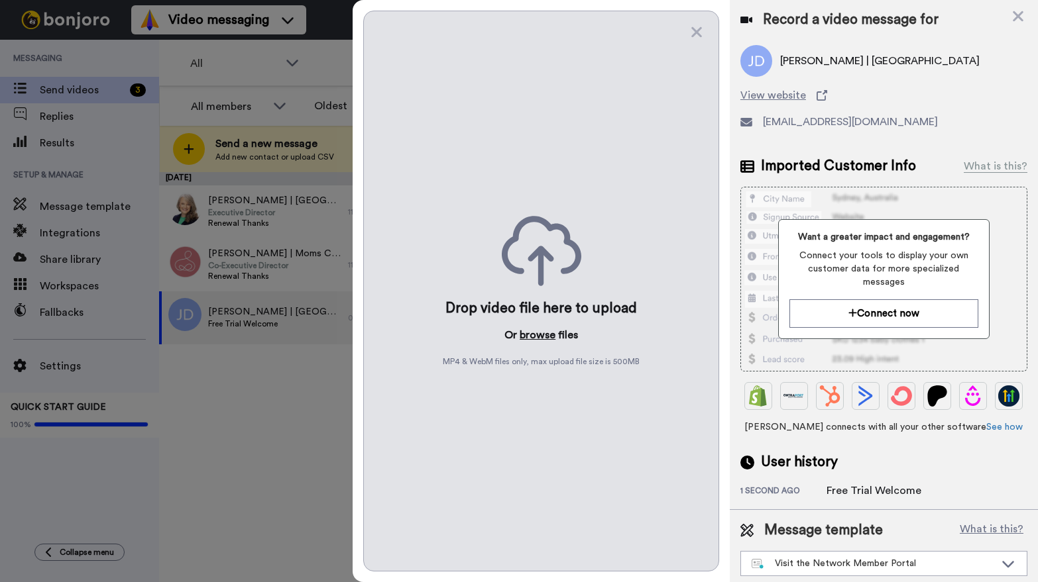
click at [541, 337] on button "browse" at bounding box center [537, 335] width 36 height 16
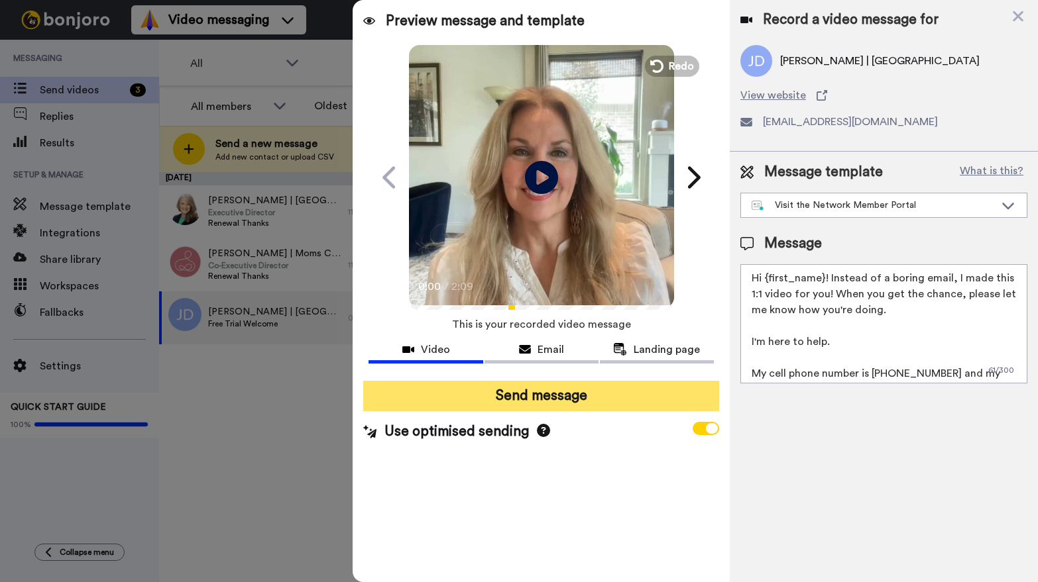
click at [542, 395] on button "Send message" at bounding box center [540, 396] width 355 height 30
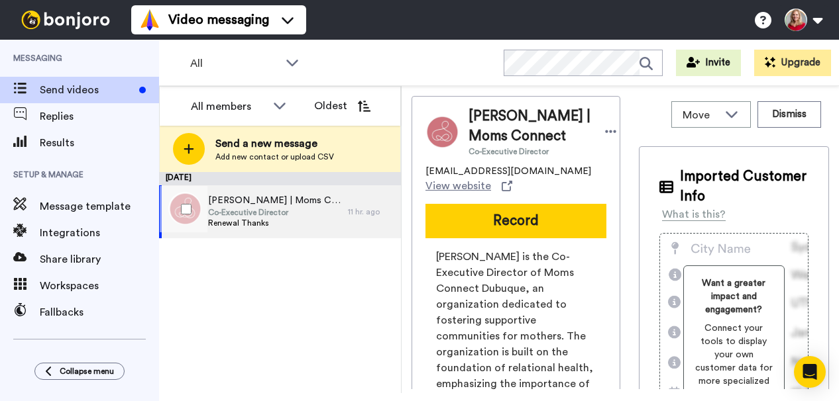
click at [241, 214] on span "Co-Executive Director" at bounding box center [274, 212] width 133 height 11
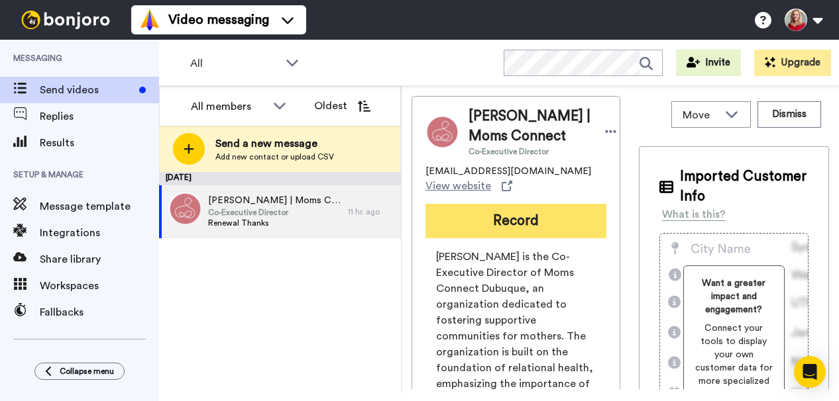
click at [502, 232] on button "Record" at bounding box center [515, 221] width 181 height 34
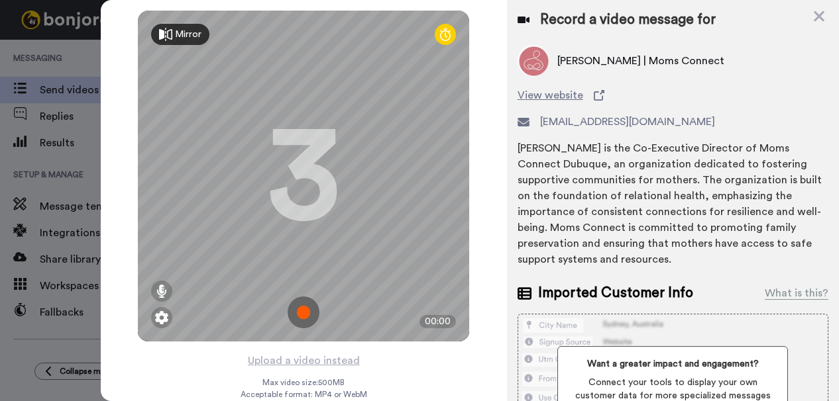
click at [290, 312] on img at bounding box center [304, 313] width 32 height 32
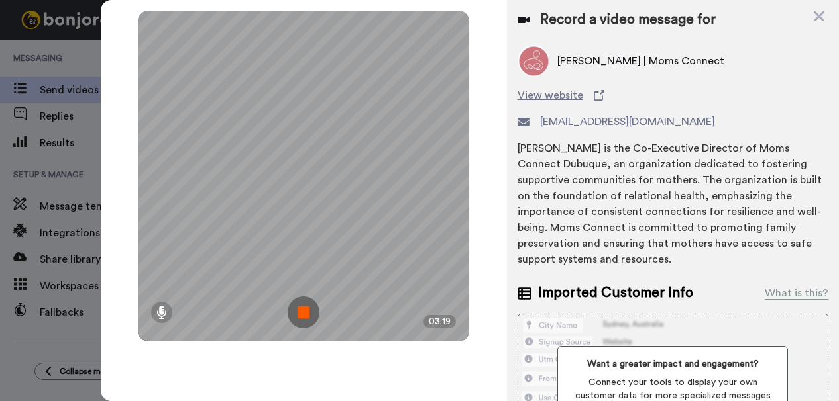
click at [305, 316] on img at bounding box center [304, 313] width 32 height 32
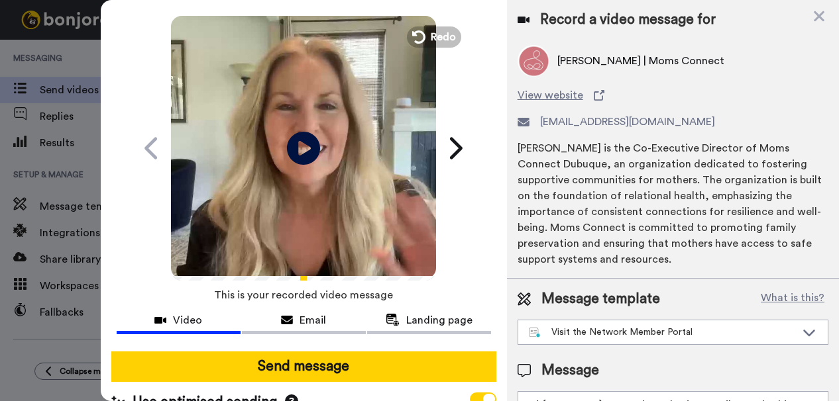
scroll to position [58, 0]
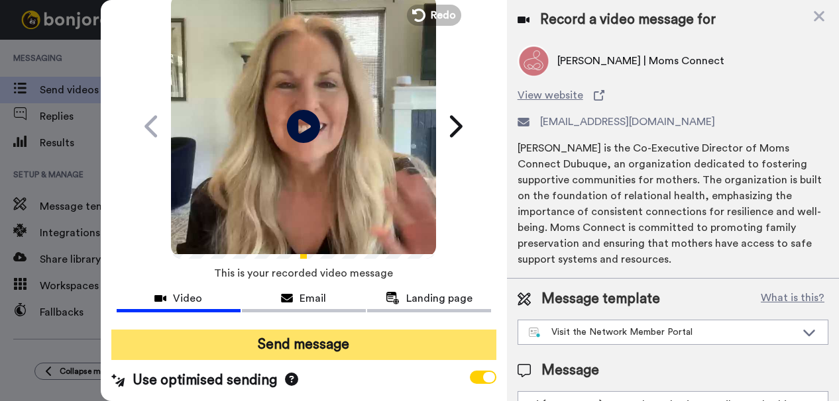
click at [303, 341] on button "Send message" at bounding box center [303, 345] width 385 height 30
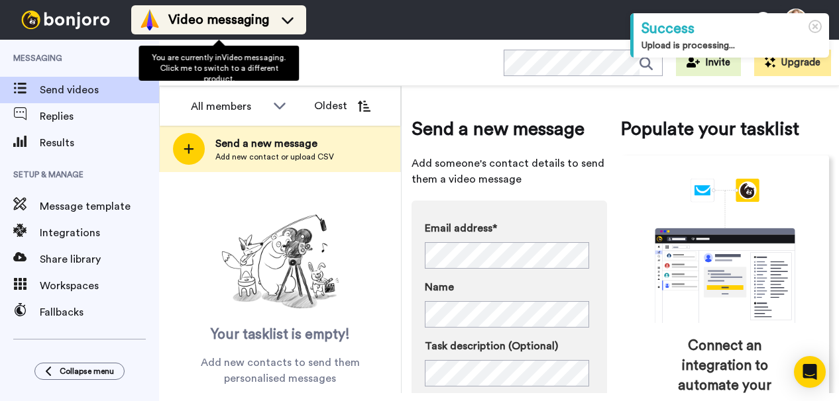
click at [197, 21] on span "Video messaging" at bounding box center [218, 20] width 101 height 19
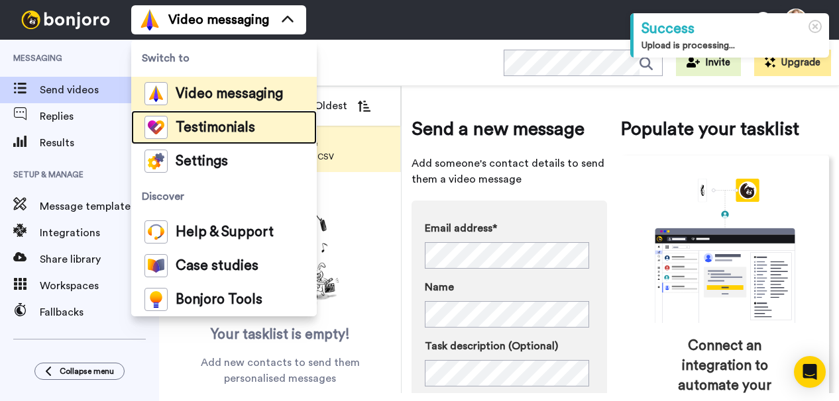
click at [189, 124] on span "Testimonials" at bounding box center [216, 127] width 80 height 13
